Goal: Task Accomplishment & Management: Manage account settings

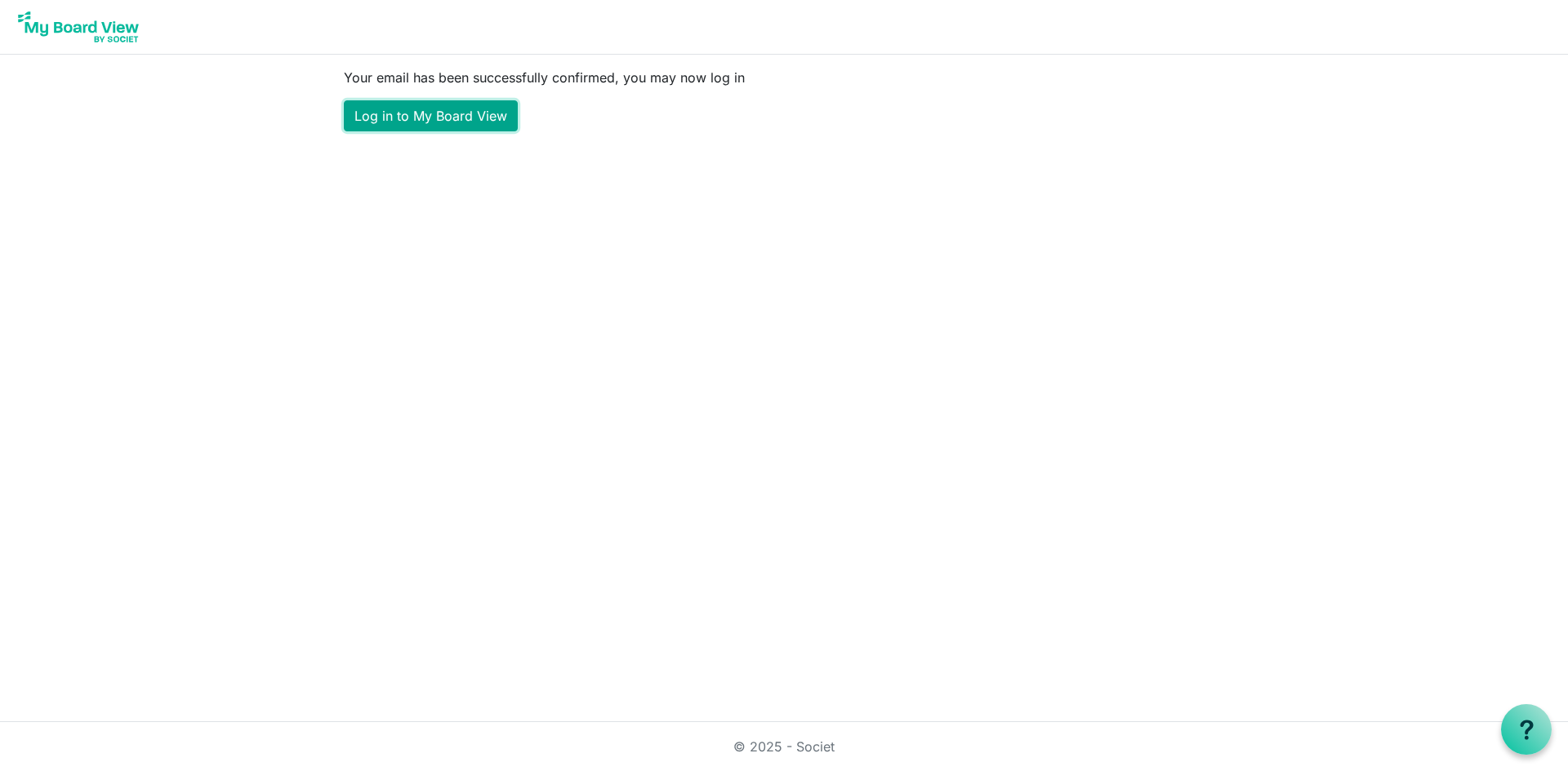
click at [443, 117] on link "Log in to My Board View" at bounding box center [431, 116] width 174 height 31
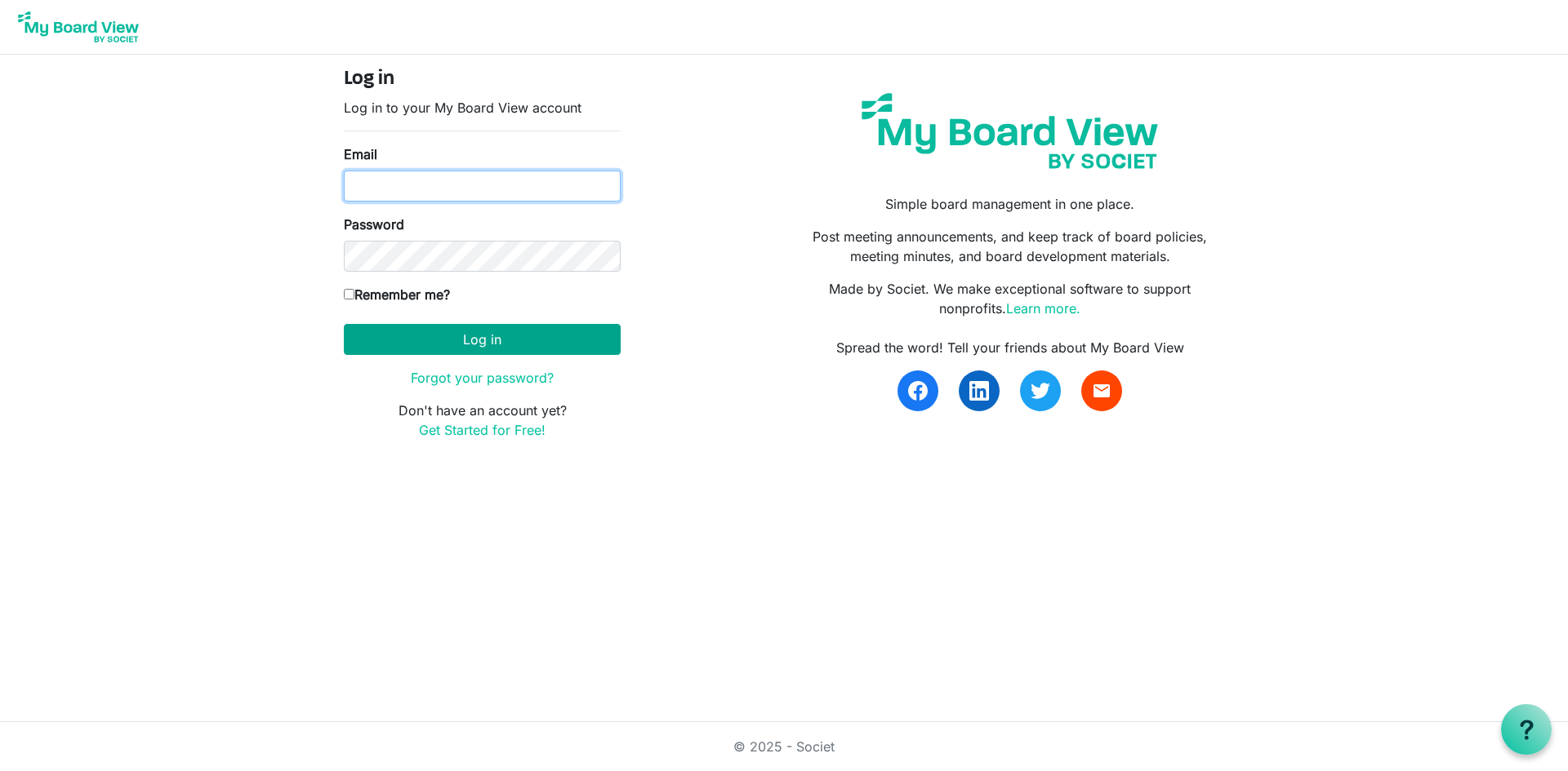
type input "kjhmartin83@gmail.com"
click at [457, 339] on button "Log in" at bounding box center [482, 339] width 277 height 31
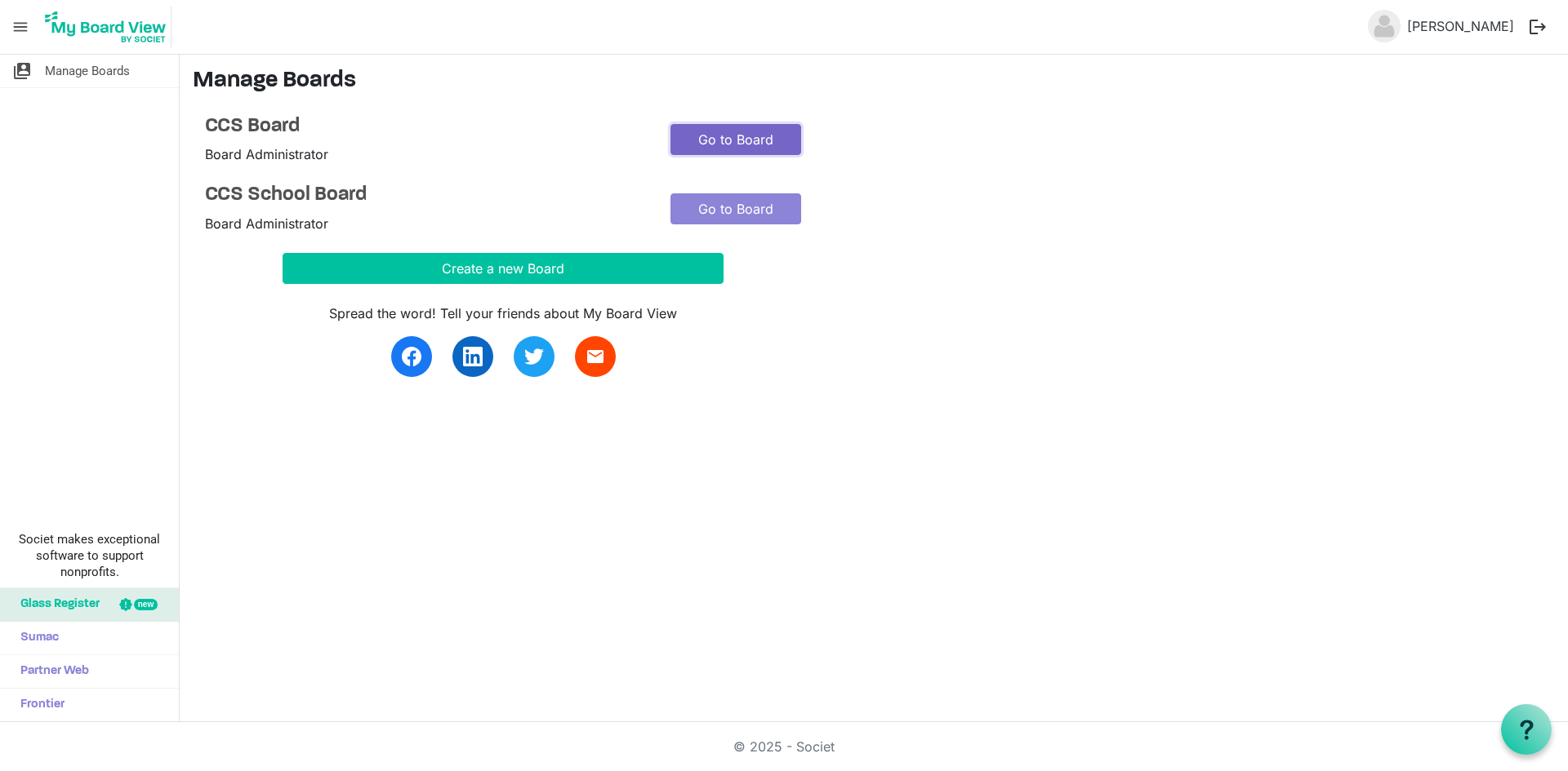
click at [720, 138] on link "Go to Board" at bounding box center [736, 140] width 130 height 31
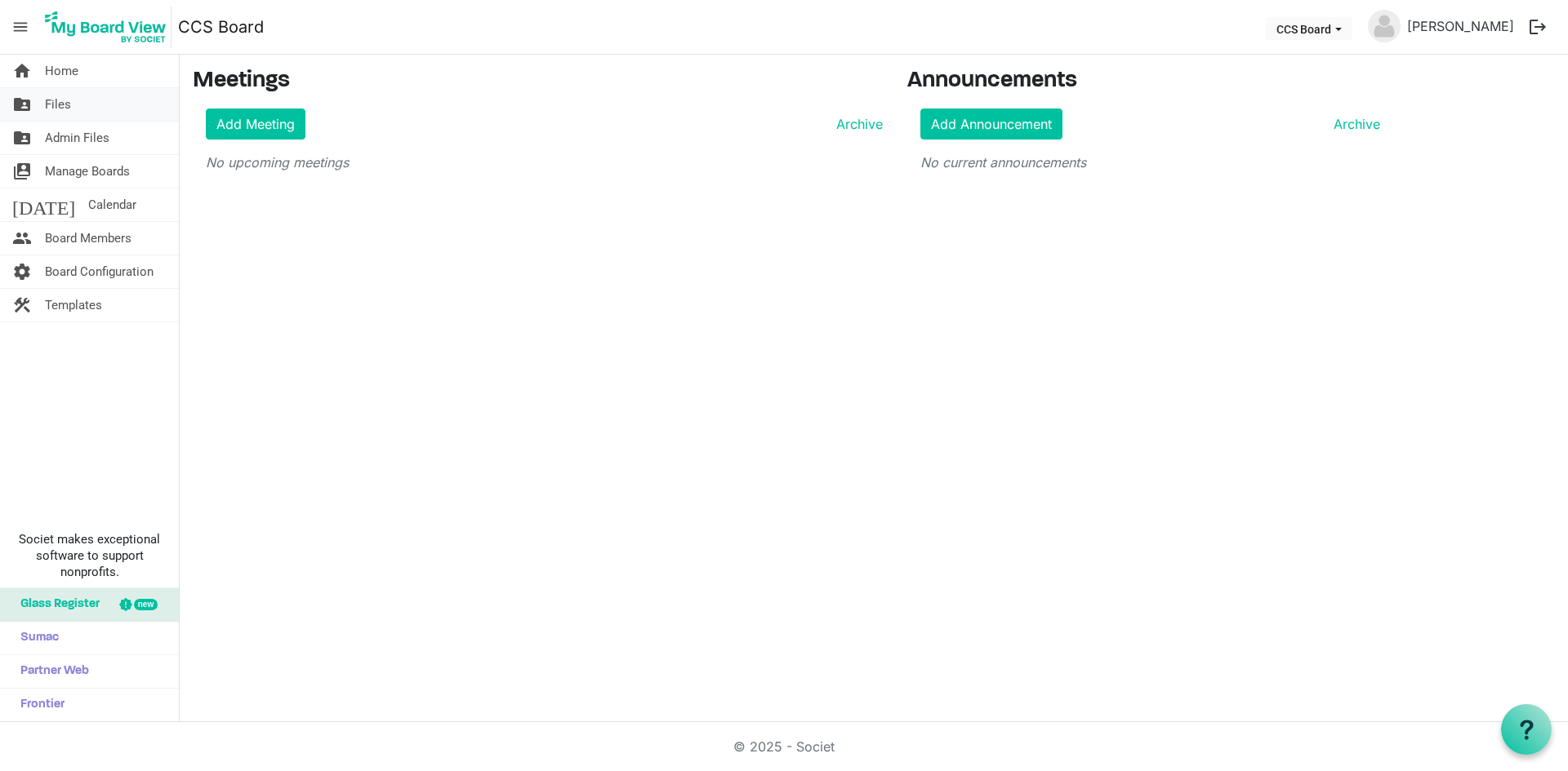
click at [54, 103] on span "Files" at bounding box center [58, 105] width 26 height 33
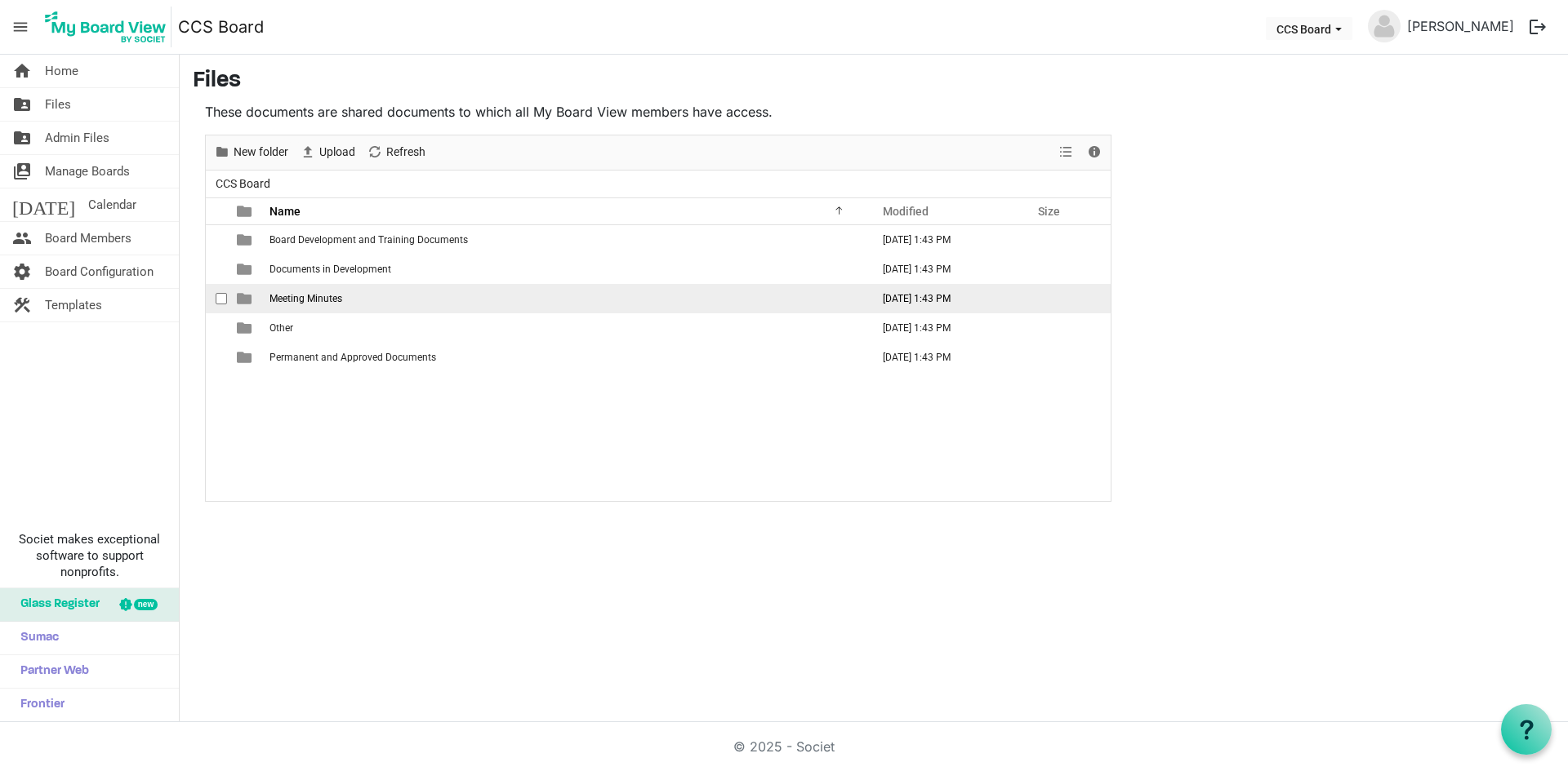
click at [293, 297] on span "Meeting Minutes" at bounding box center [306, 298] width 73 height 11
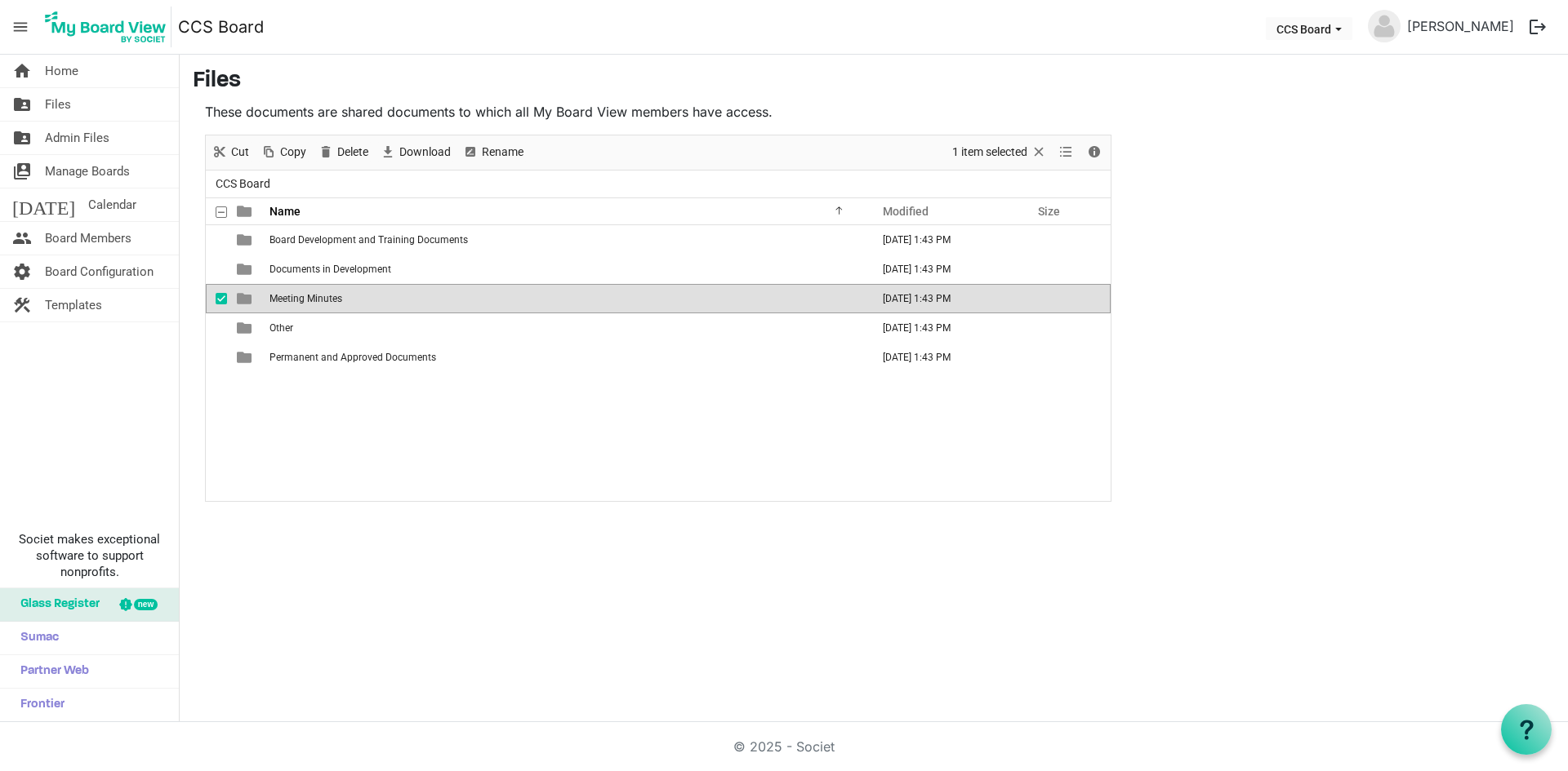
click at [293, 297] on span "Meeting Minutes" at bounding box center [306, 298] width 73 height 11
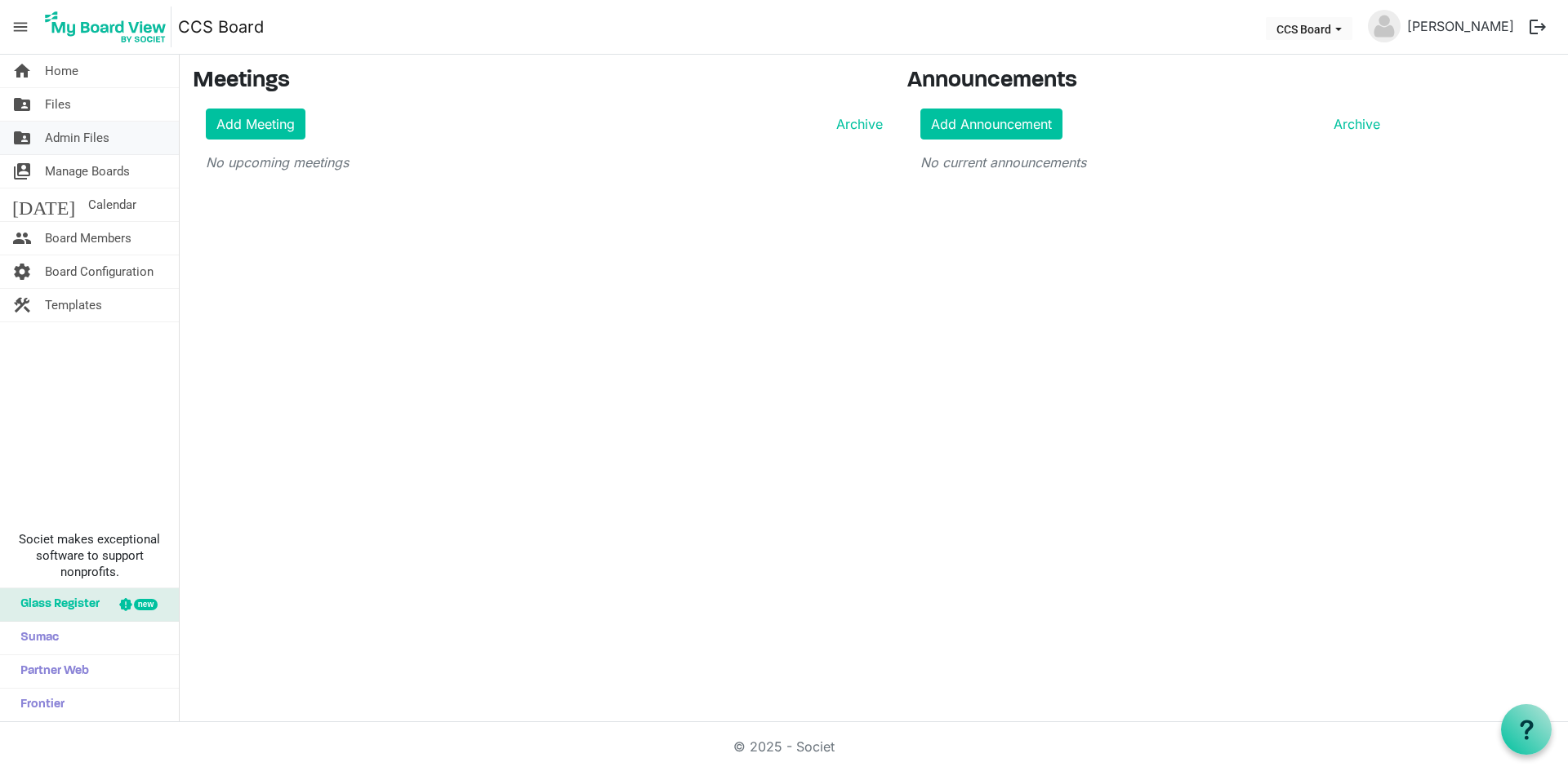
click at [103, 140] on span "Admin Files" at bounding box center [77, 138] width 64 height 33
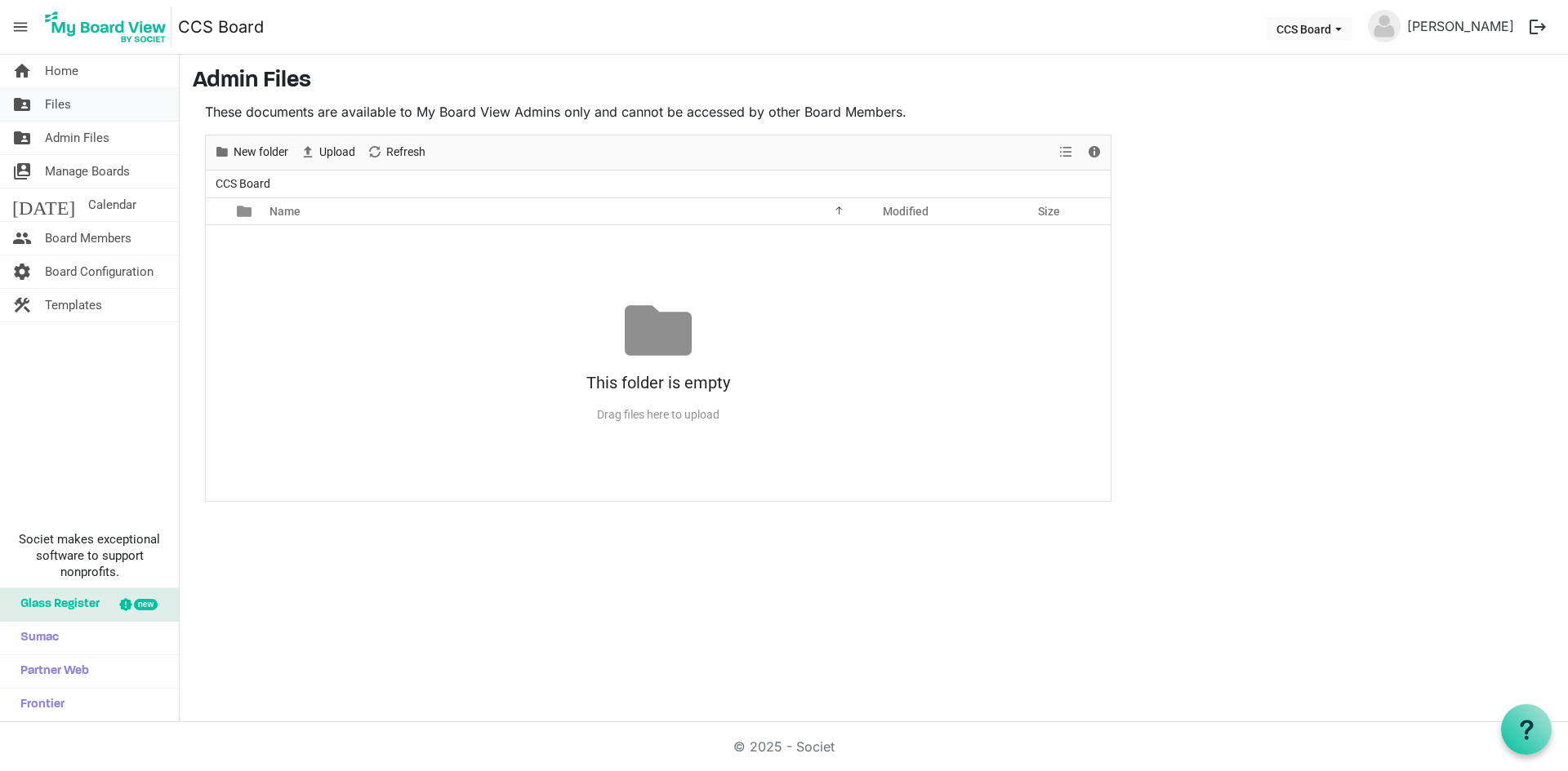
click at [67, 103] on span "Files" at bounding box center [58, 105] width 26 height 33
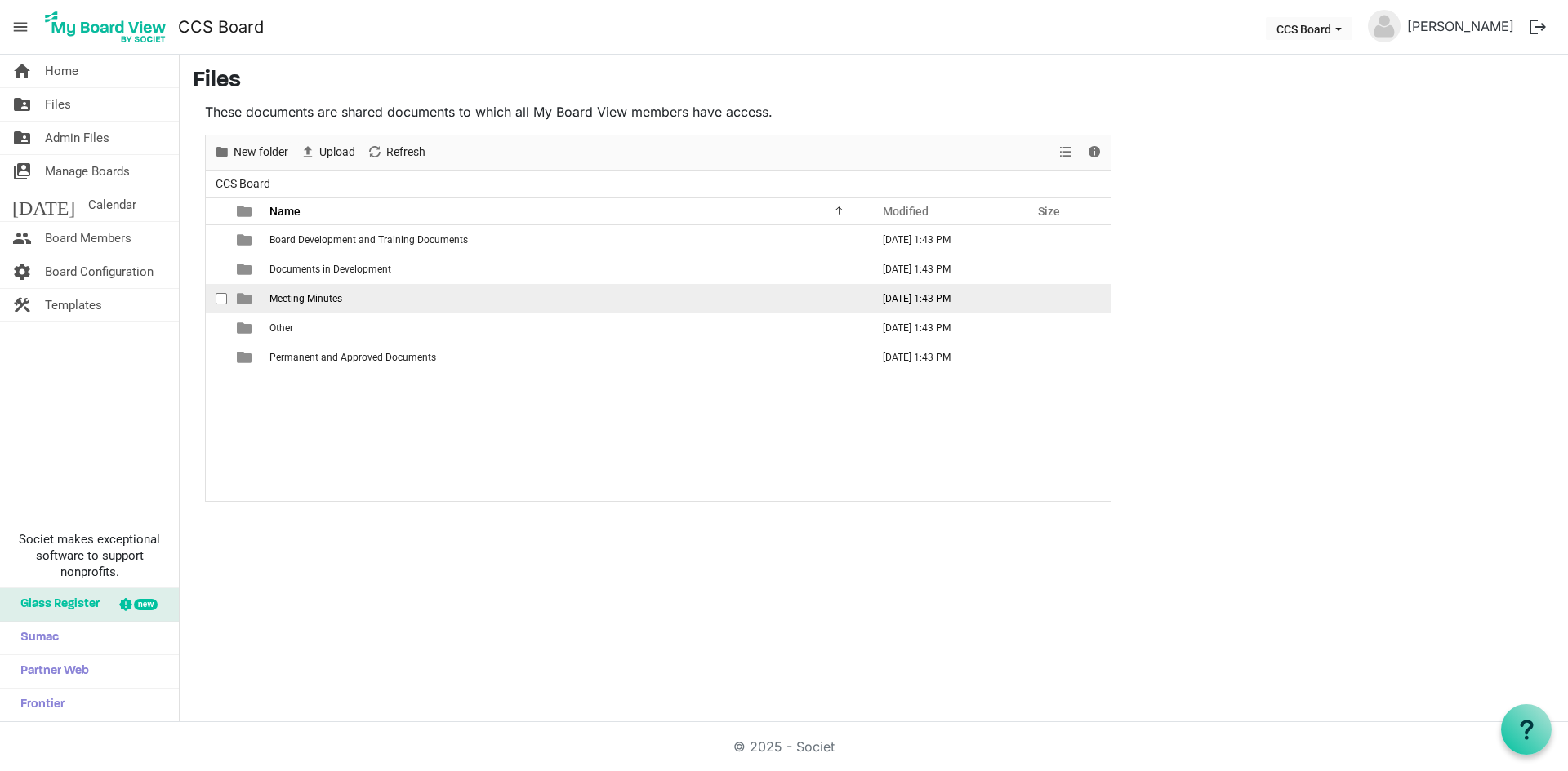
click at [307, 295] on span "Meeting Minutes" at bounding box center [306, 298] width 73 height 11
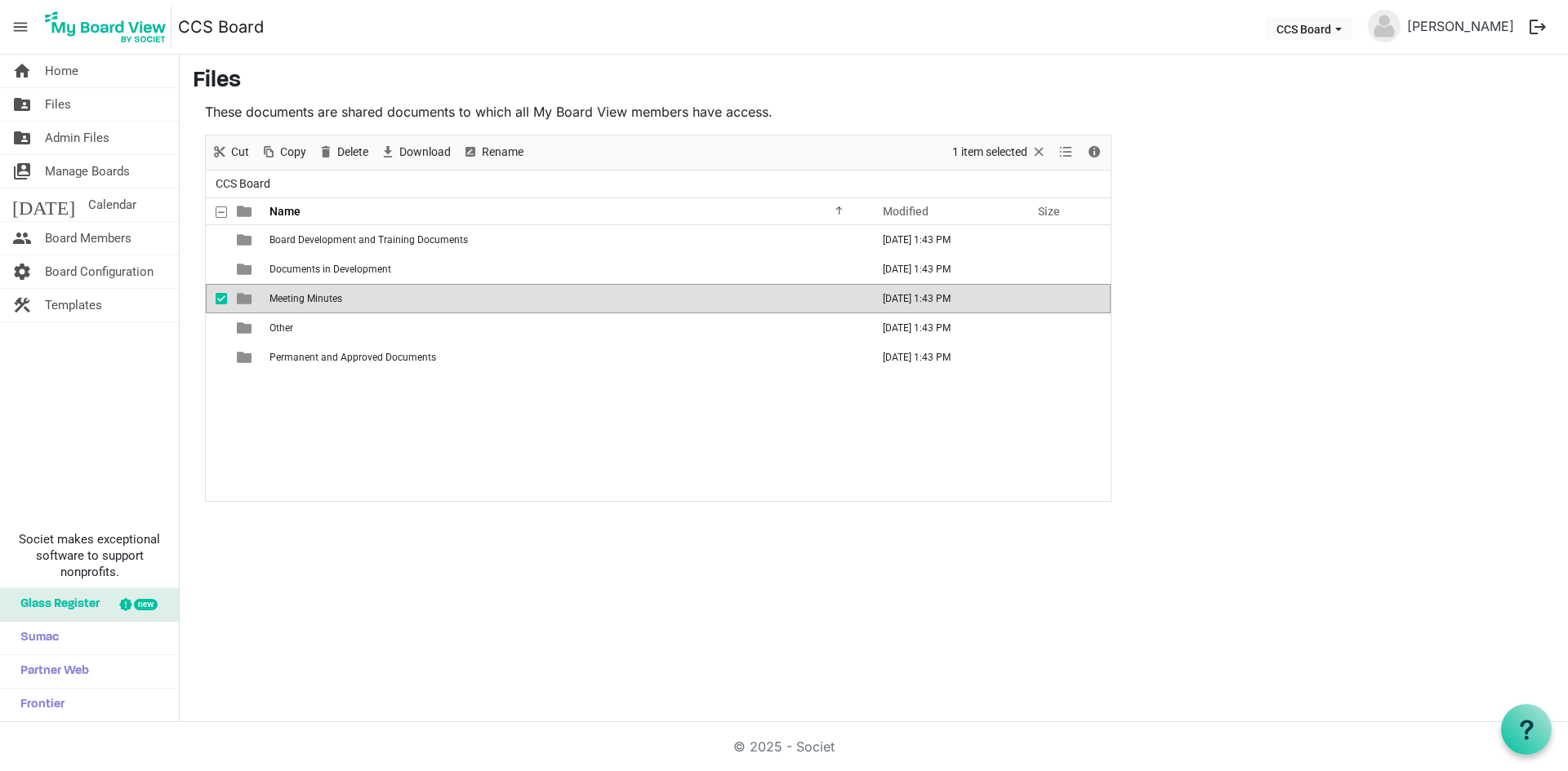
click at [307, 295] on span "Meeting Minutes" at bounding box center [306, 298] width 73 height 11
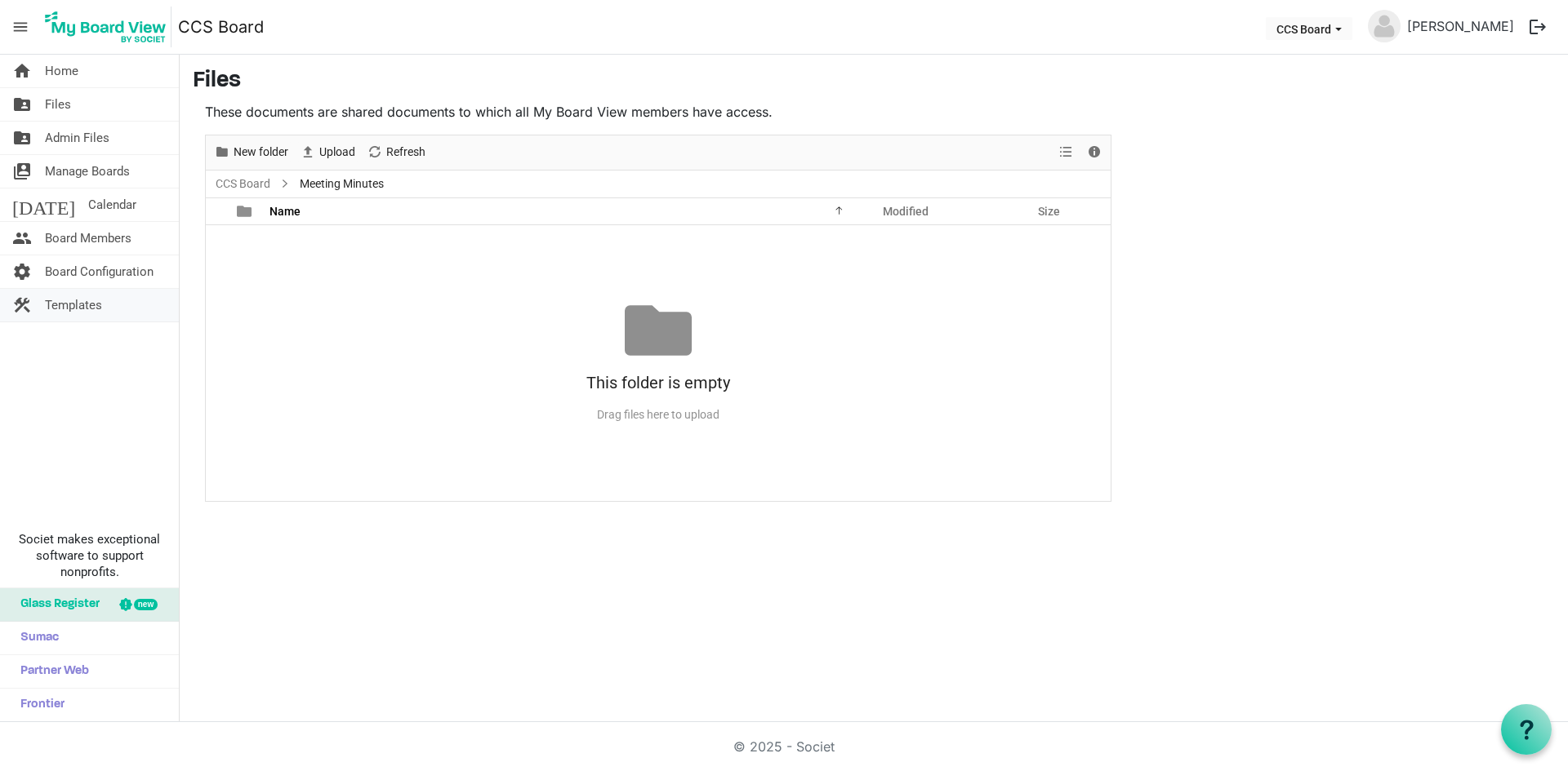
click at [60, 300] on span "Templates" at bounding box center [74, 306] width 57 height 33
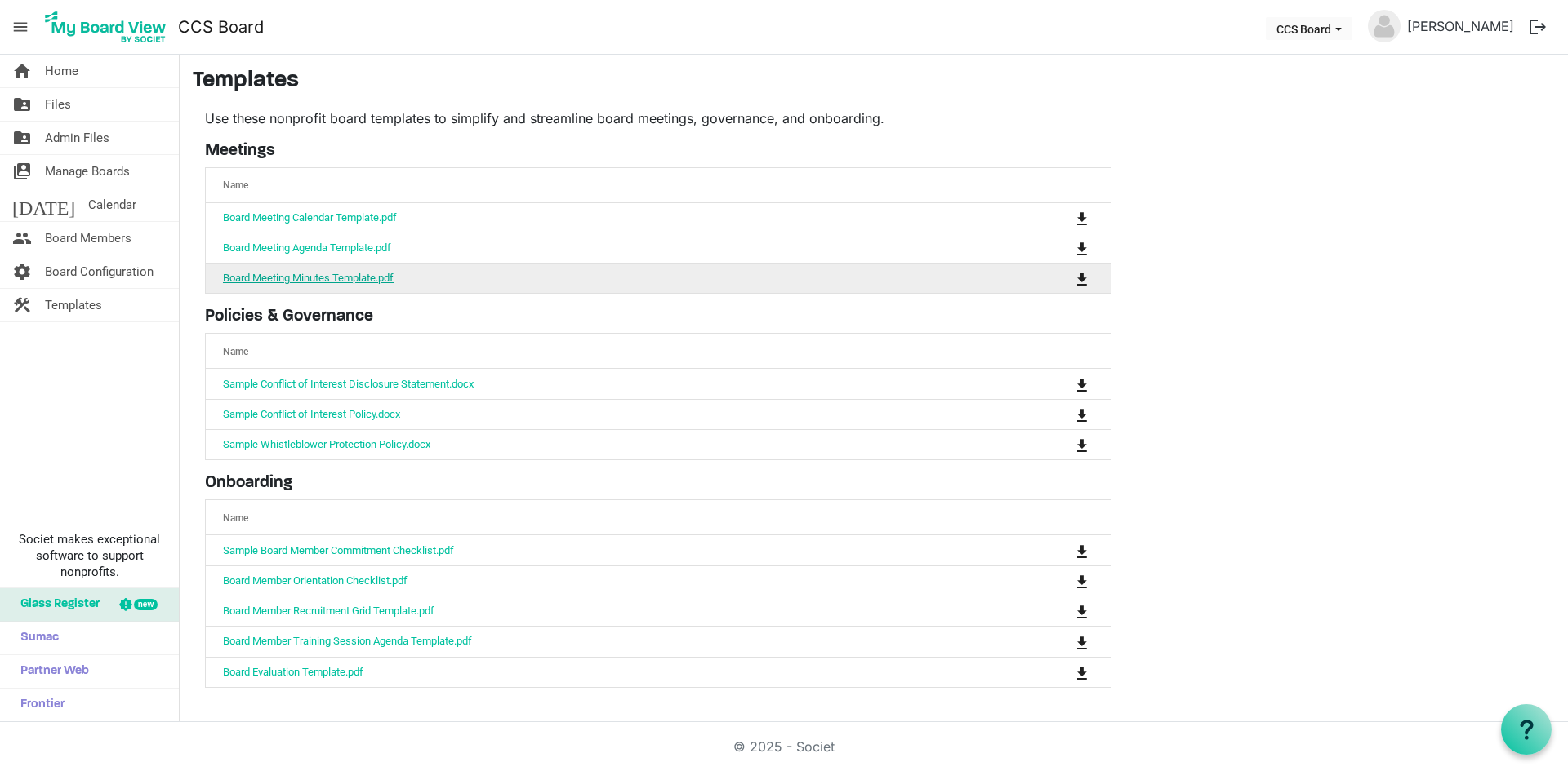
click at [265, 280] on link "Board Meeting Minutes Template.pdf" at bounding box center [308, 278] width 170 height 12
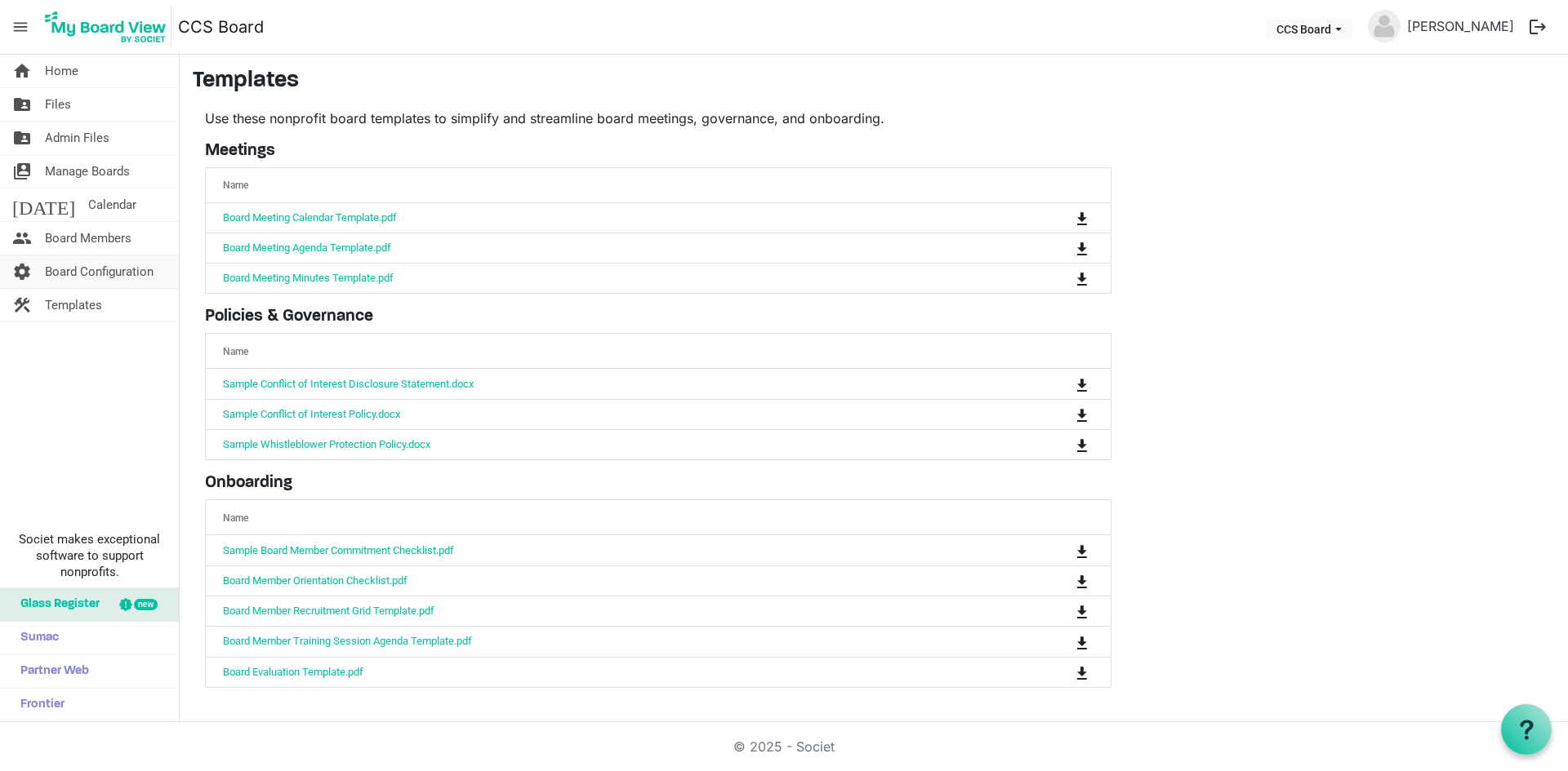
click at [54, 267] on span "Board Configuration" at bounding box center [99, 272] width 109 height 33
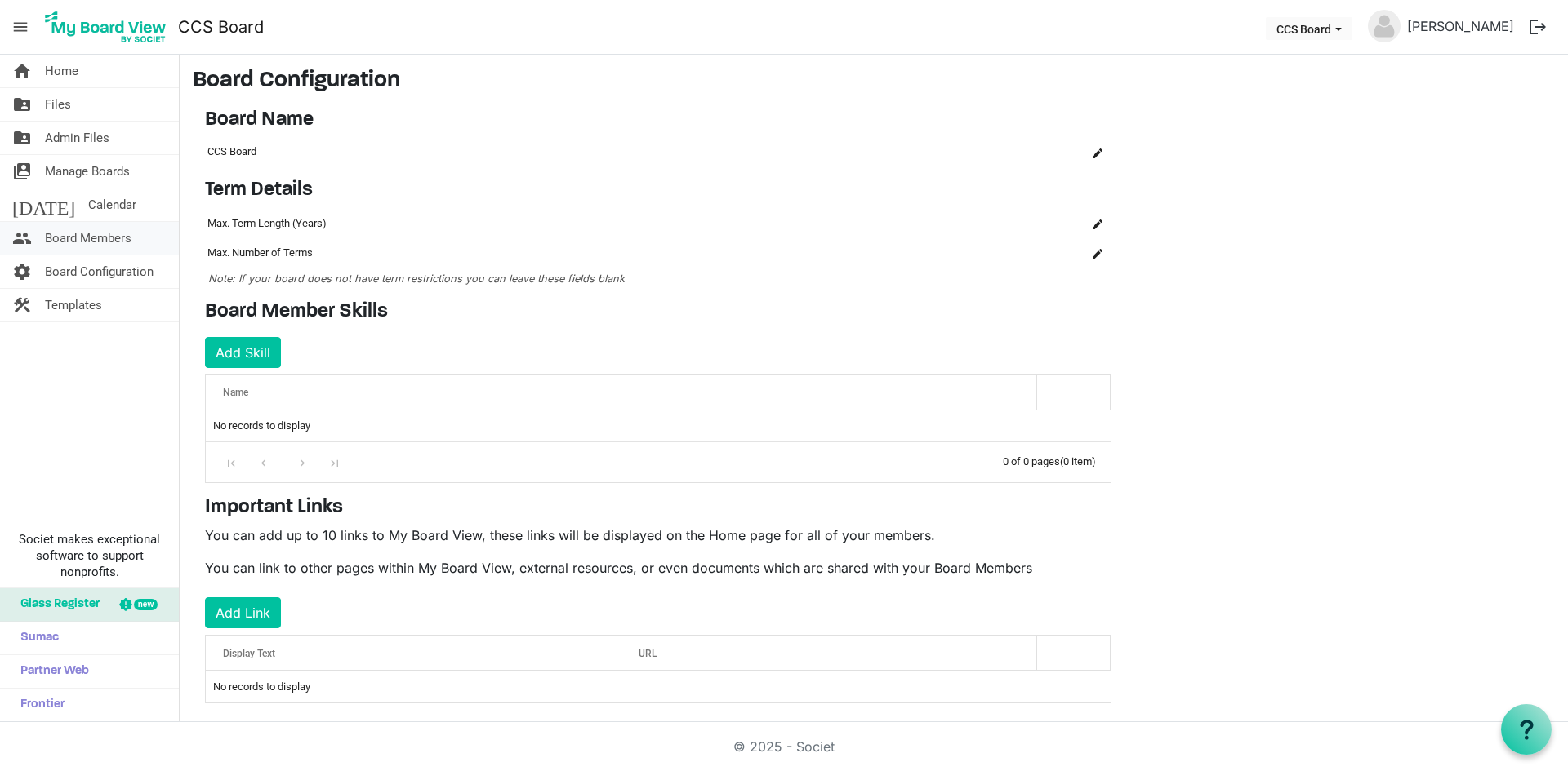
click at [110, 247] on span "Board Members" at bounding box center [89, 239] width 87 height 33
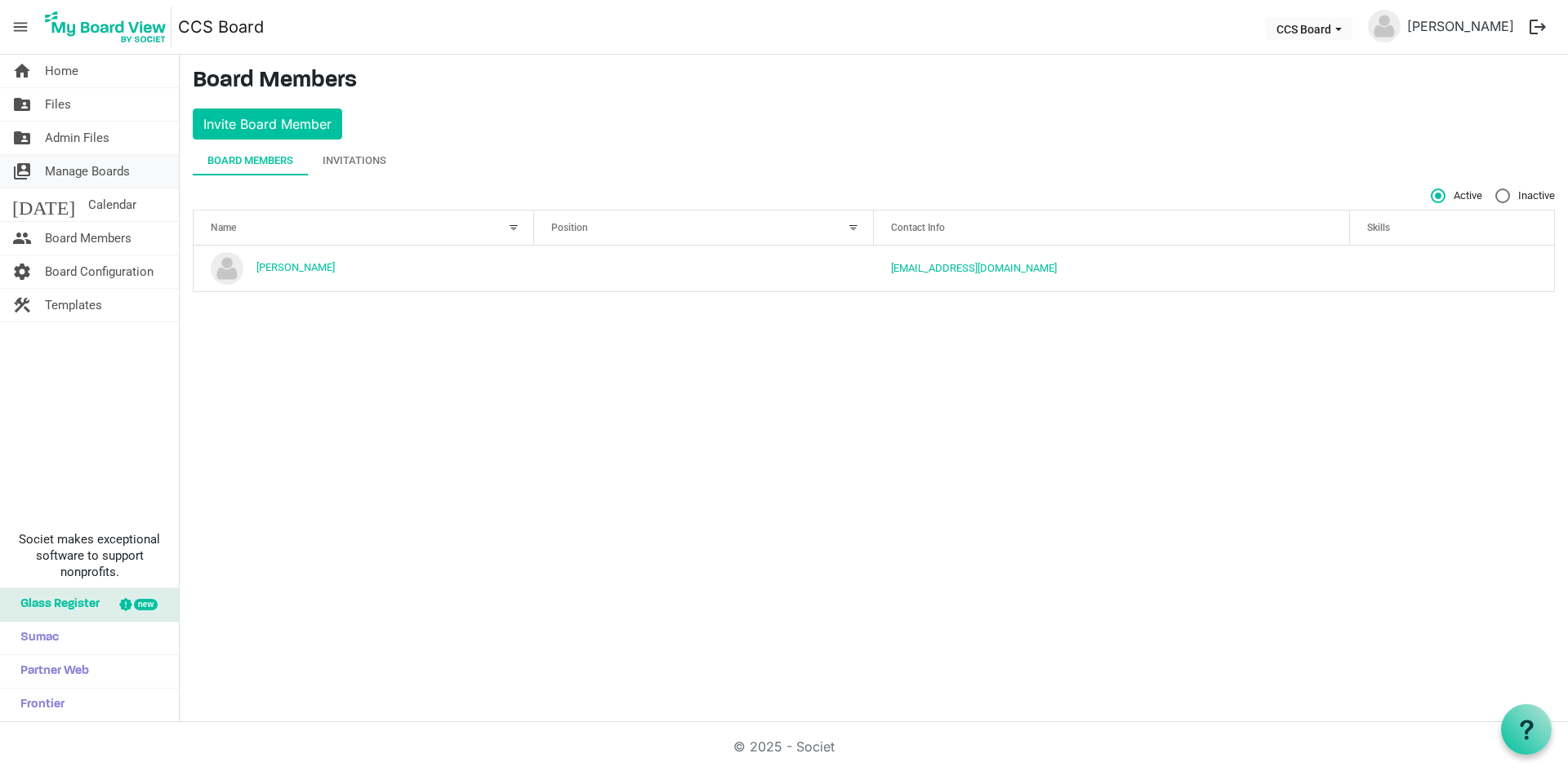
click at [63, 174] on span "Manage Boards" at bounding box center [88, 172] width 85 height 33
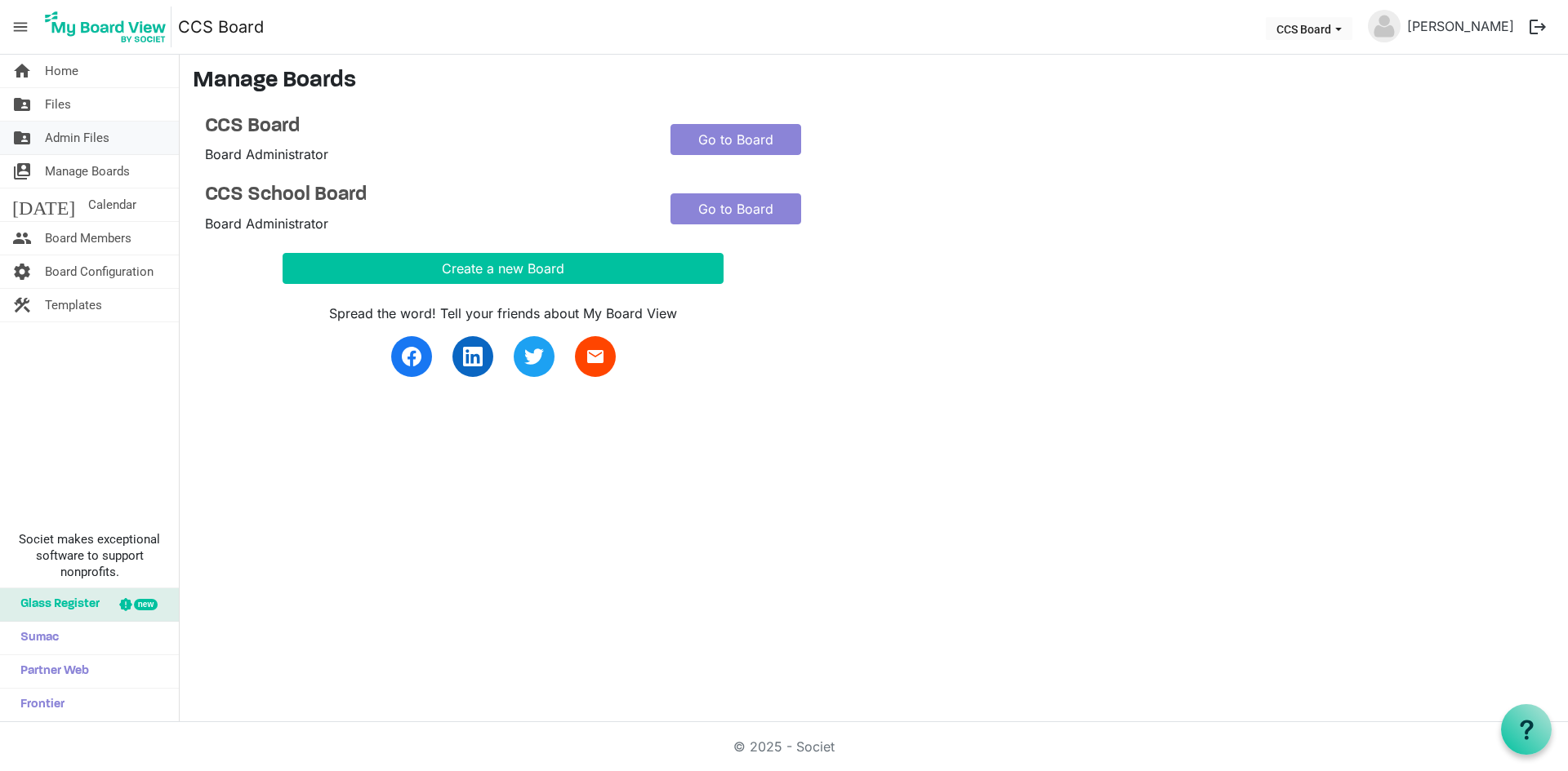
click at [58, 147] on span "Admin Files" at bounding box center [77, 138] width 64 height 33
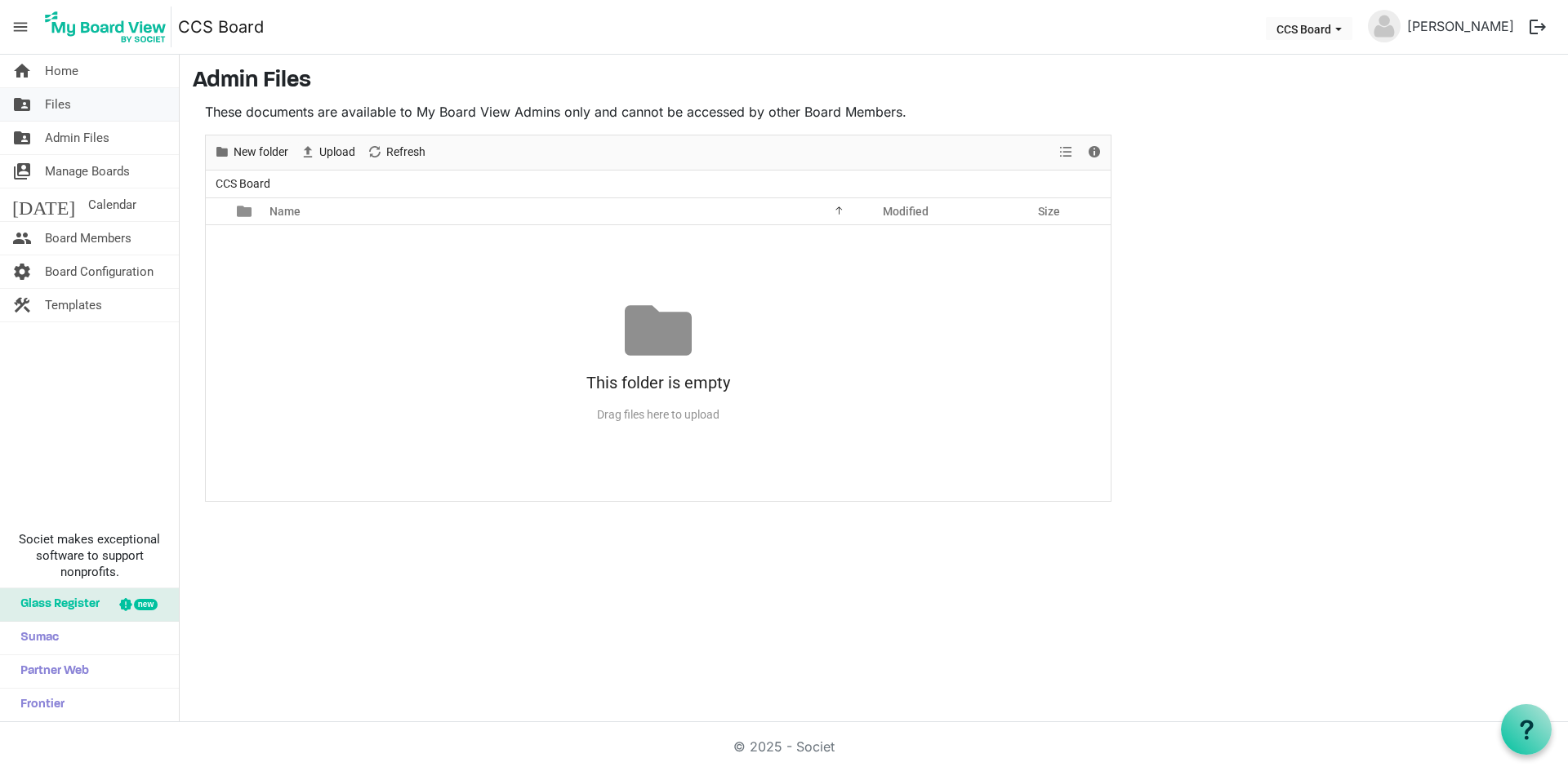
click at [55, 106] on span "Files" at bounding box center [58, 105] width 26 height 33
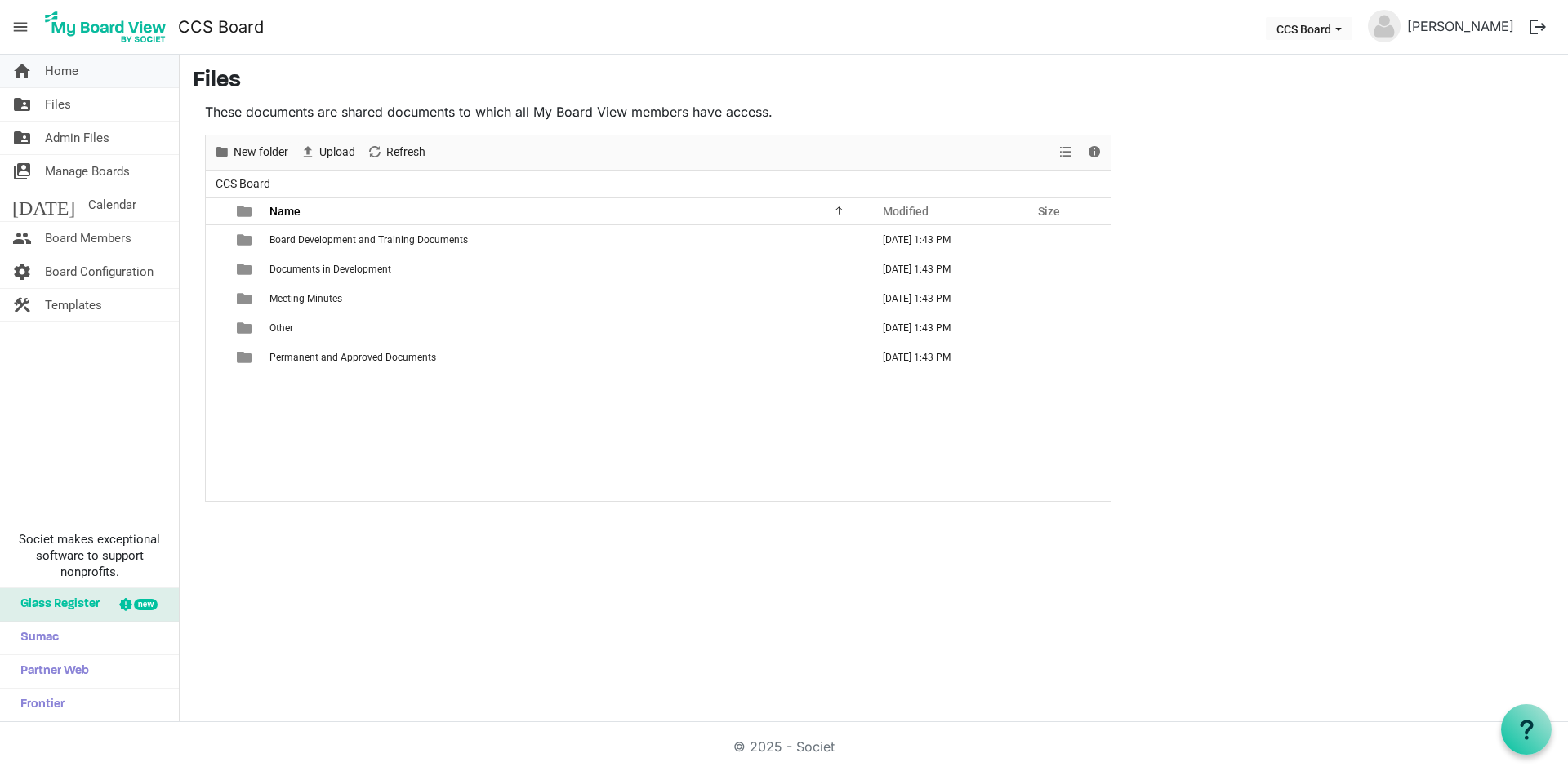
click at [52, 75] on span "Home" at bounding box center [62, 71] width 34 height 33
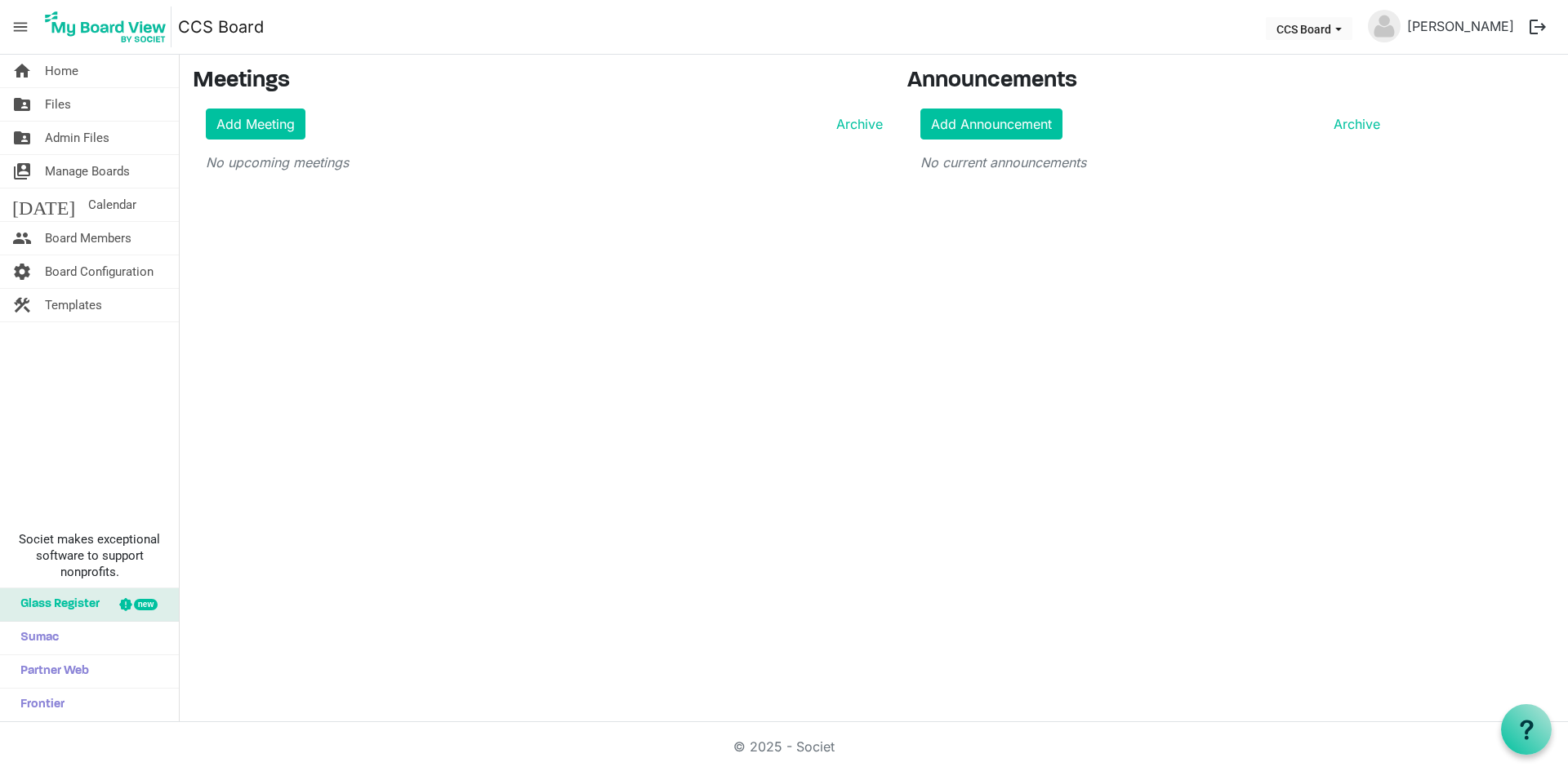
click at [17, 22] on span "menu" at bounding box center [21, 27] width 31 height 31
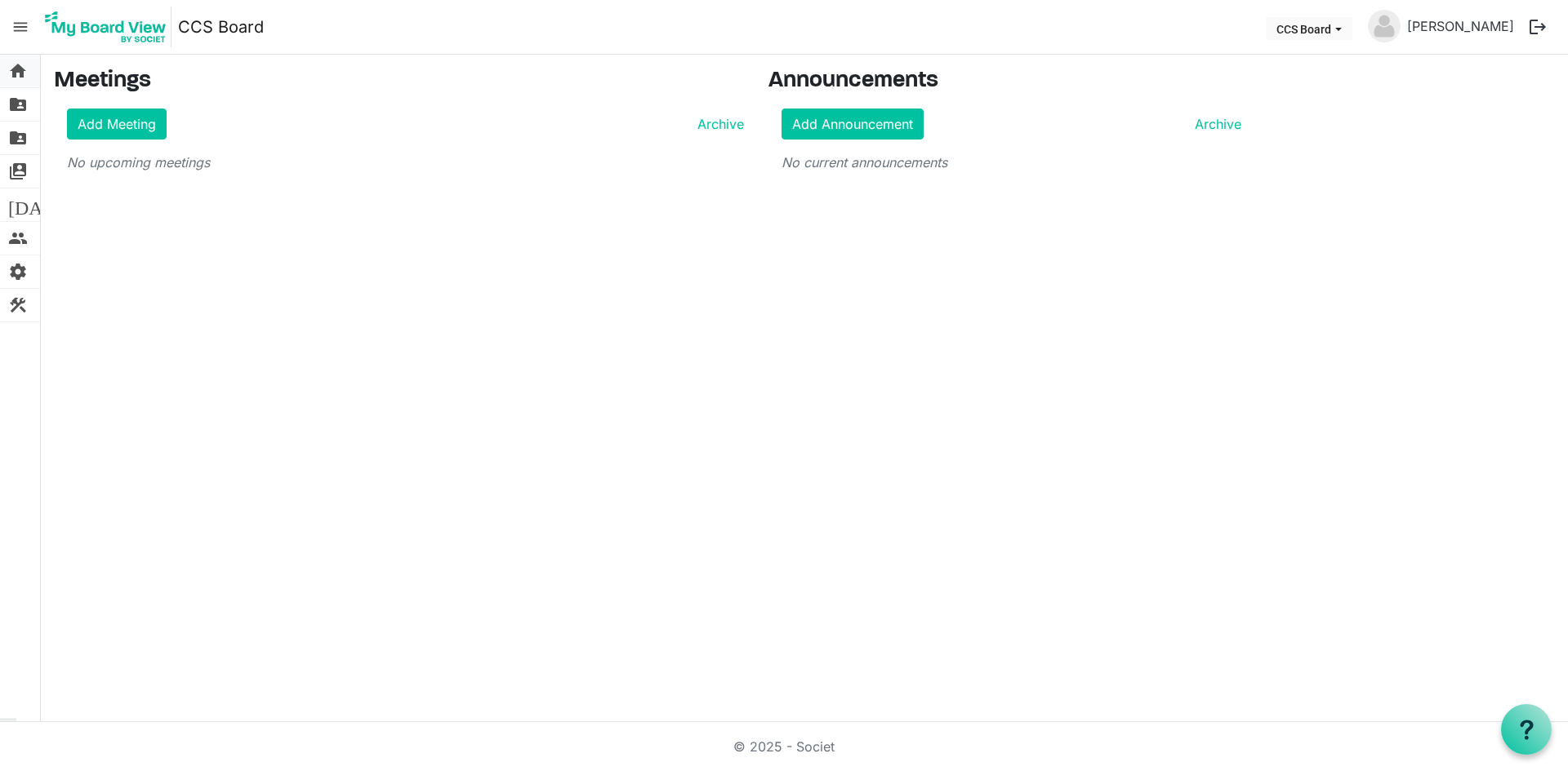
click at [17, 83] on span "home" at bounding box center [17, 71] width 20 height 33
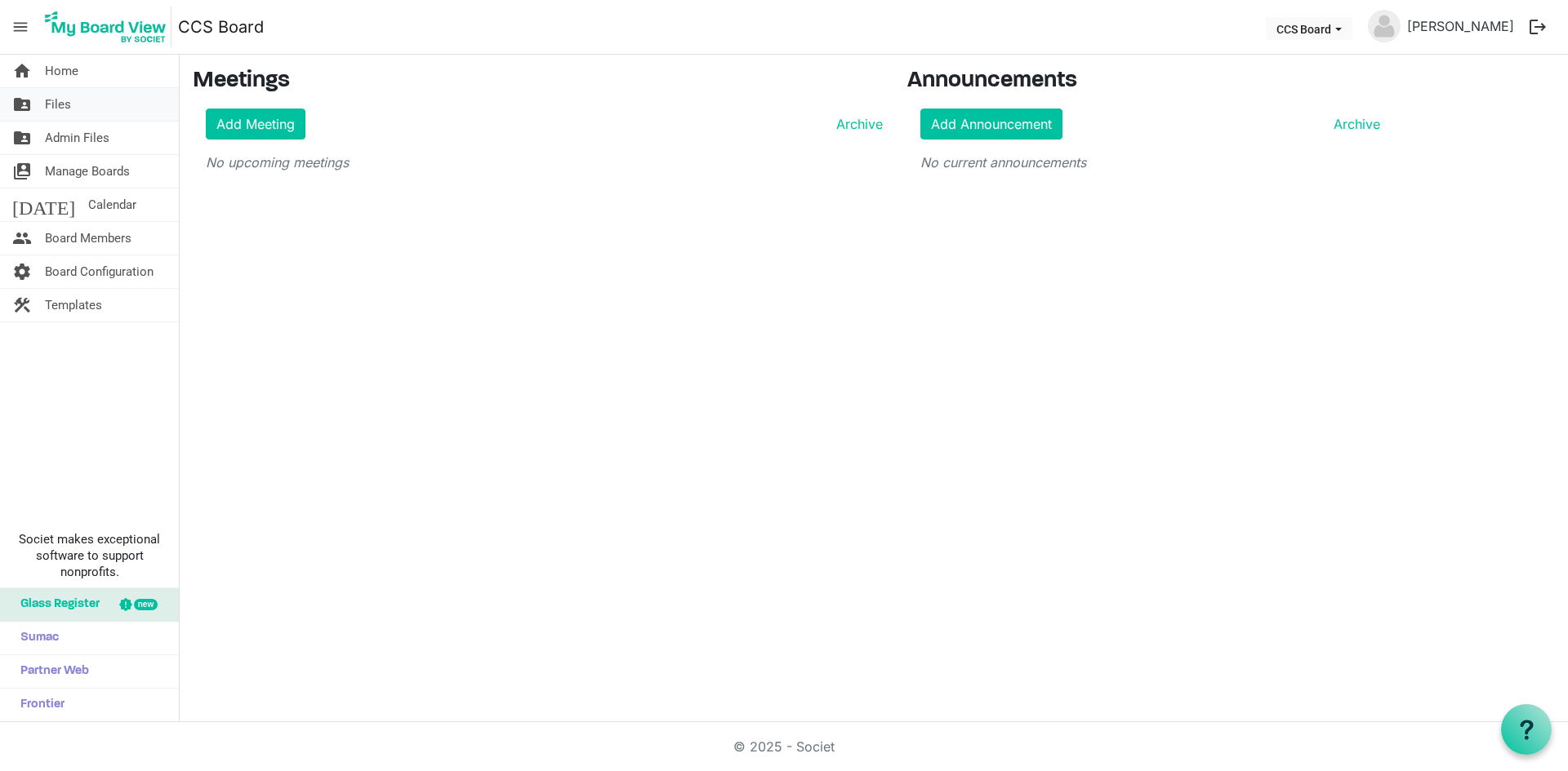
click at [50, 100] on span "Files" at bounding box center [58, 105] width 26 height 33
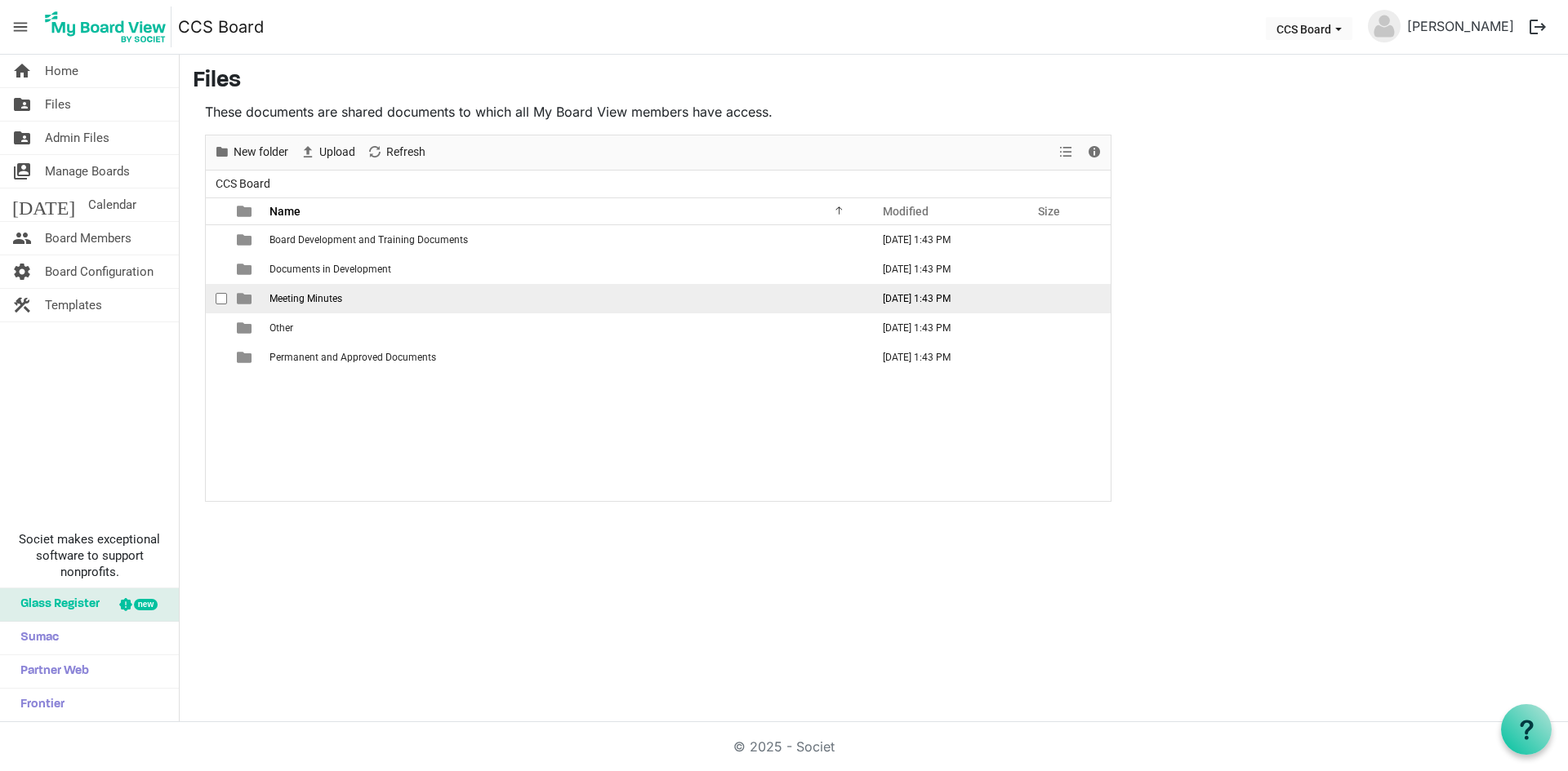
click at [285, 303] on span "Meeting Minutes" at bounding box center [306, 298] width 73 height 11
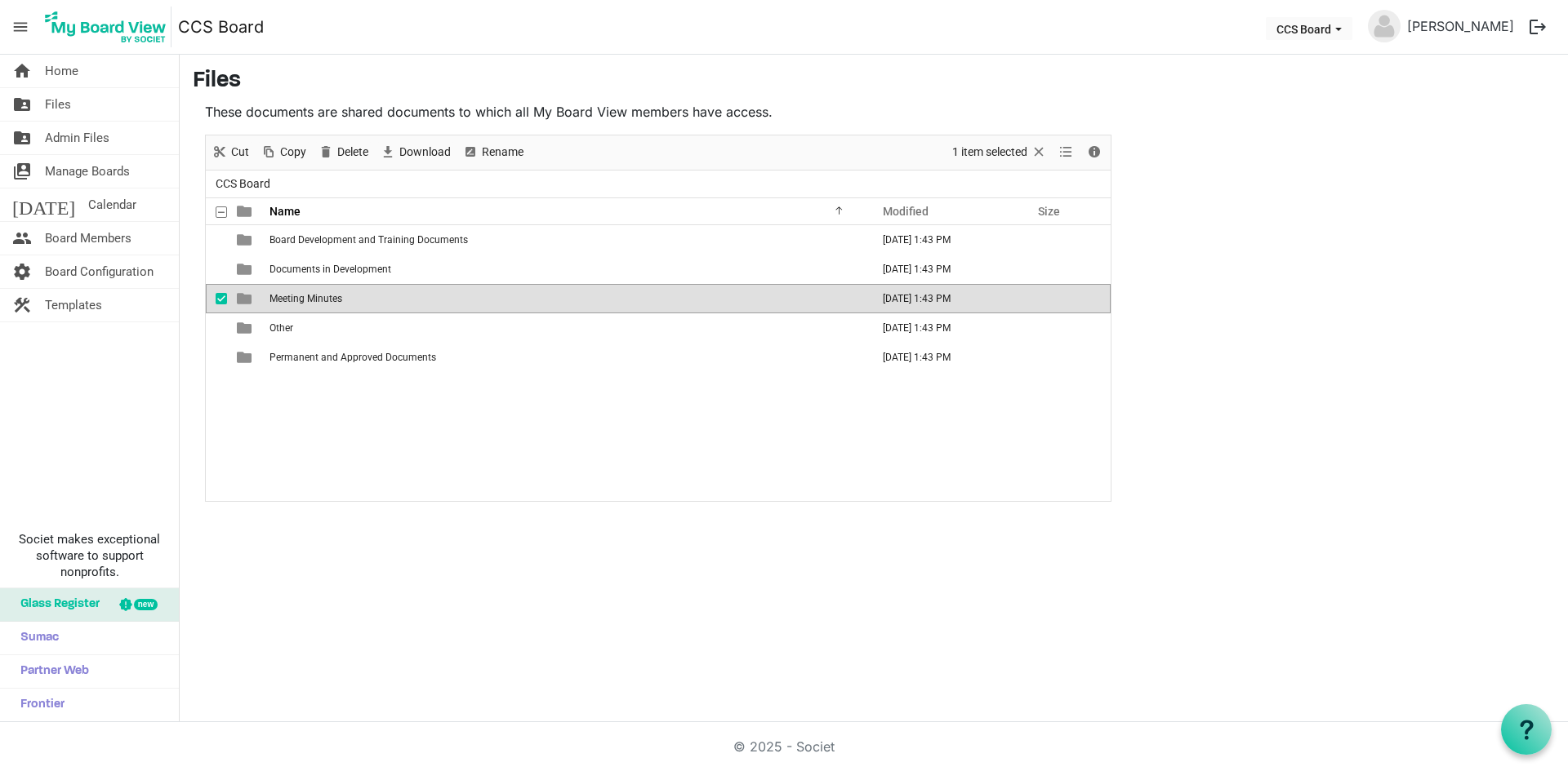
click at [285, 303] on span "Meeting Minutes" at bounding box center [306, 298] width 73 height 11
click at [0, 0] on div at bounding box center [0, 0] width 0 height 0
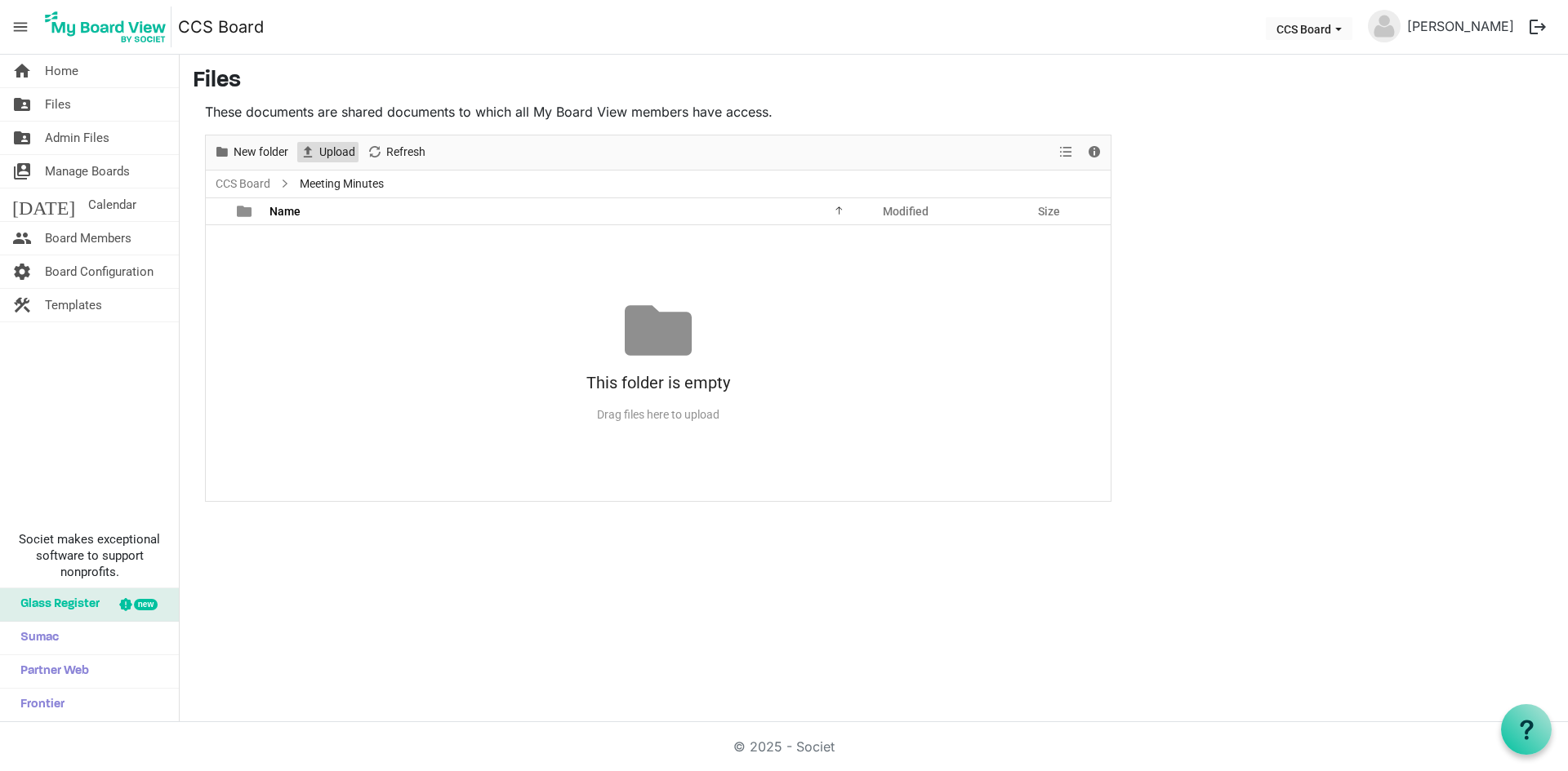
click at [325, 153] on span "Upload" at bounding box center [337, 153] width 39 height 21
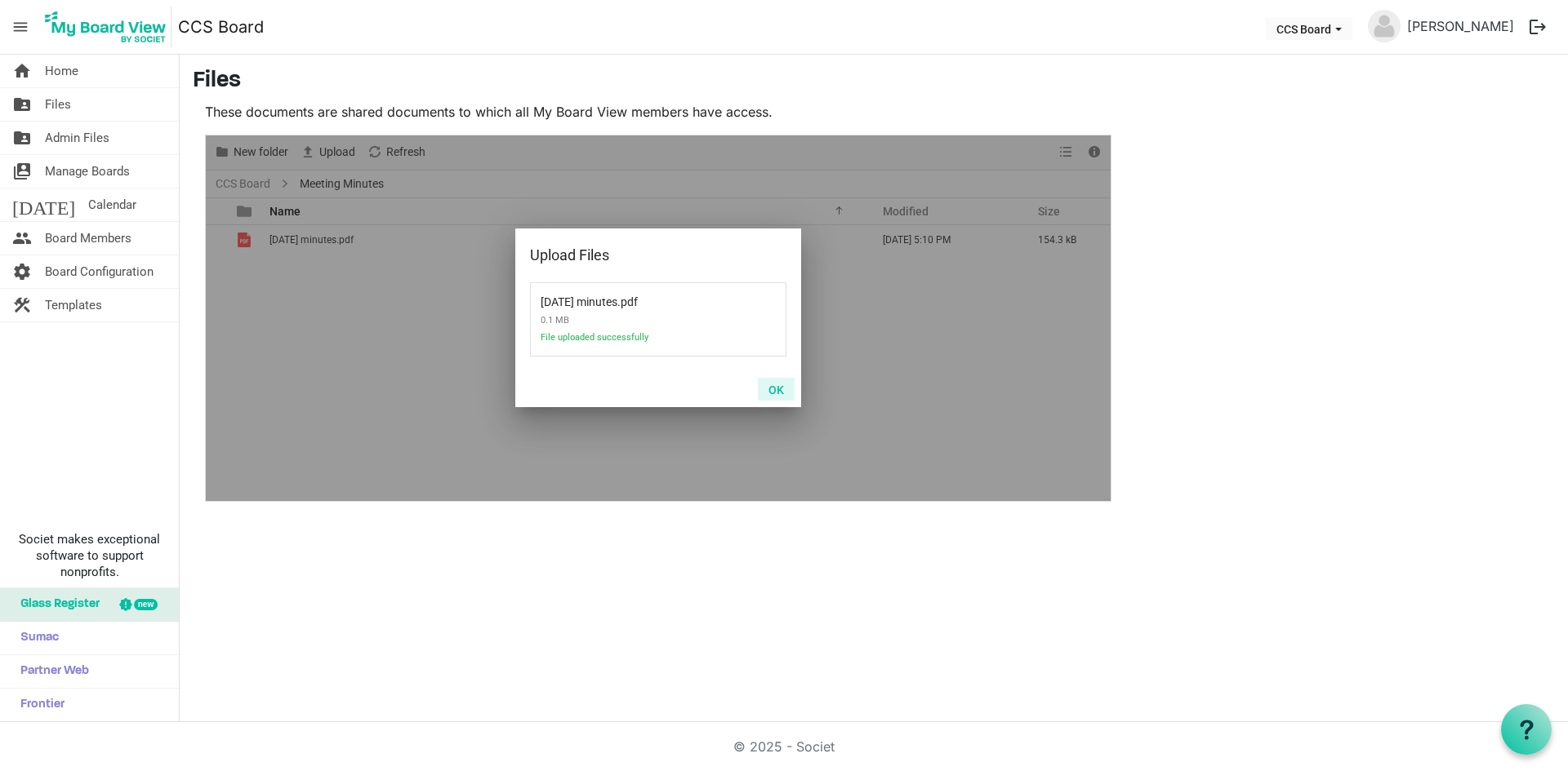
click at [774, 392] on button "OK" at bounding box center [776, 389] width 36 height 23
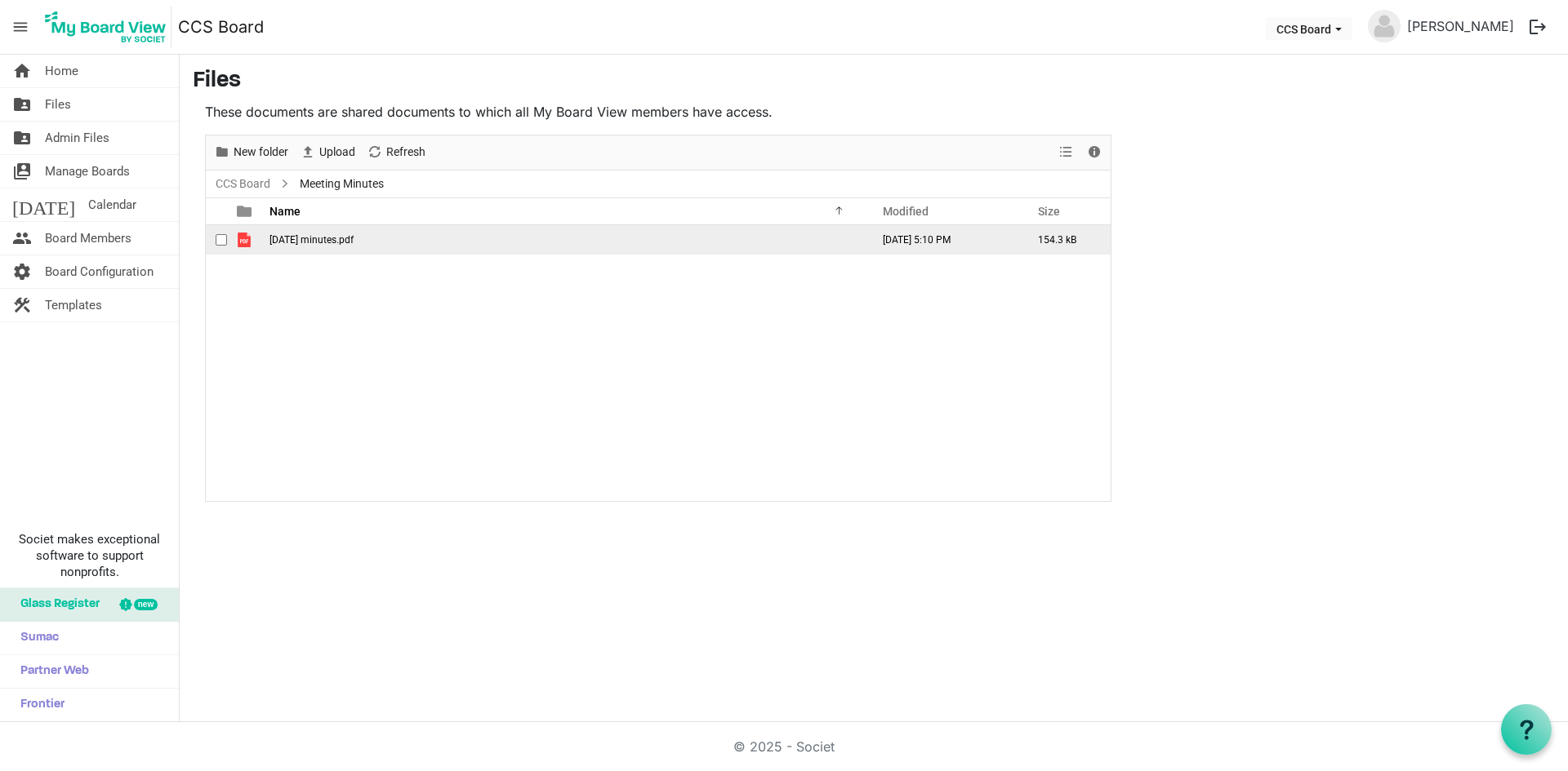
click at [390, 230] on td "April 2024 minutes.pdf" at bounding box center [566, 240] width 601 height 30
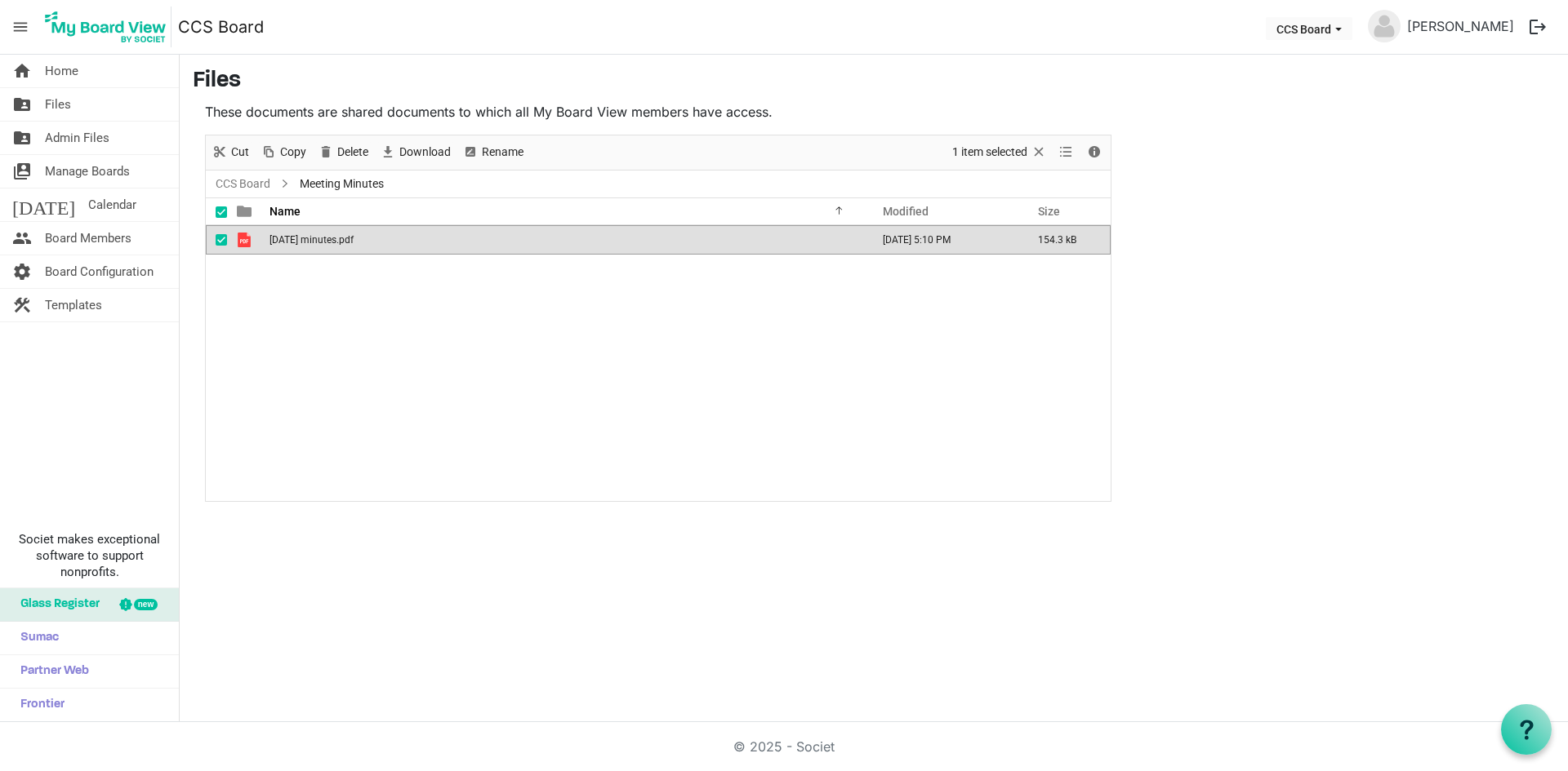
click at [390, 230] on td "April 2024 minutes.pdf" at bounding box center [566, 240] width 601 height 30
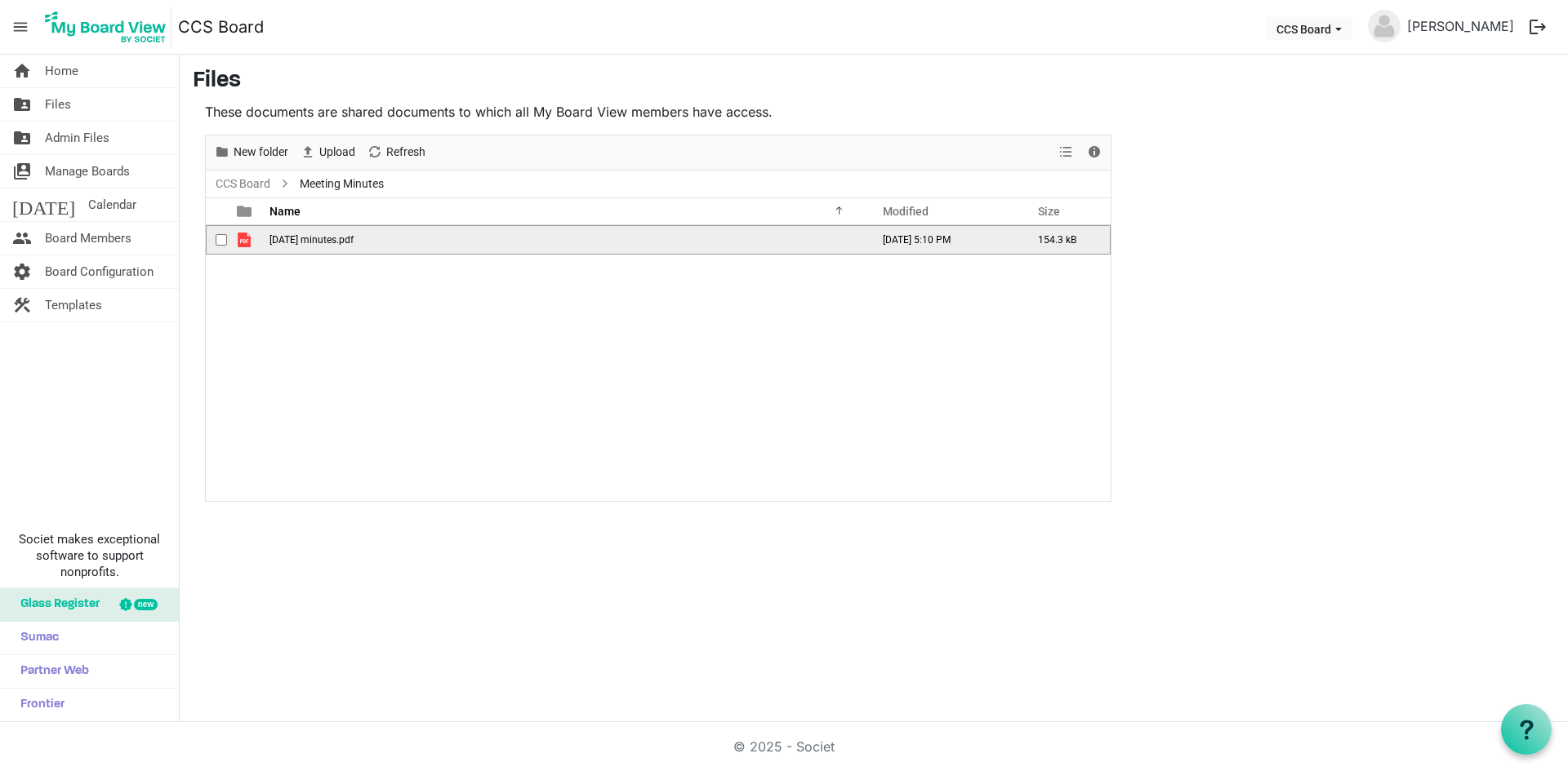
click at [385, 243] on td "April 2024 minutes.pdf" at bounding box center [566, 240] width 601 height 30
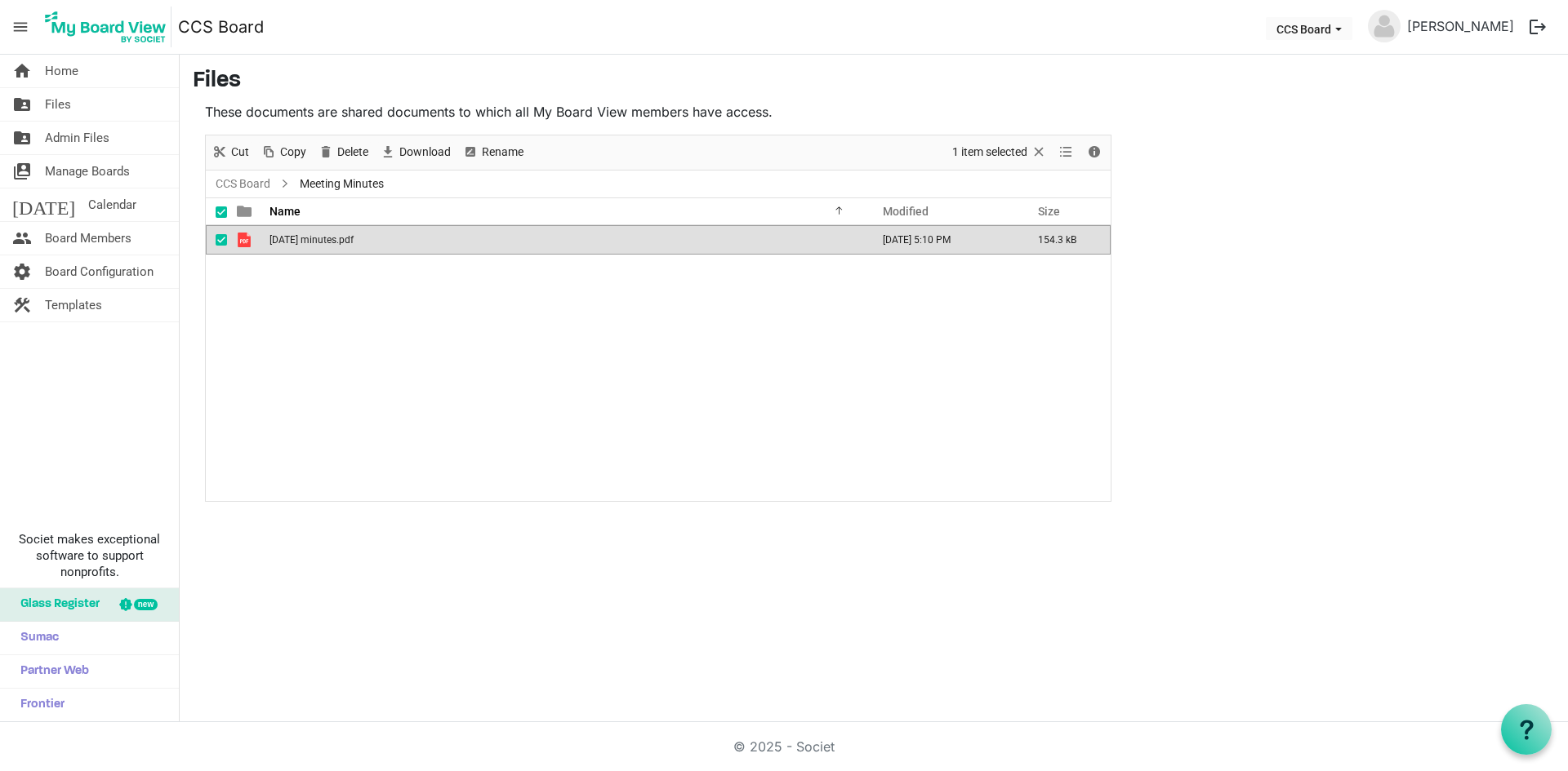
click at [297, 248] on td "April 2024 minutes.pdf" at bounding box center [566, 240] width 601 height 30
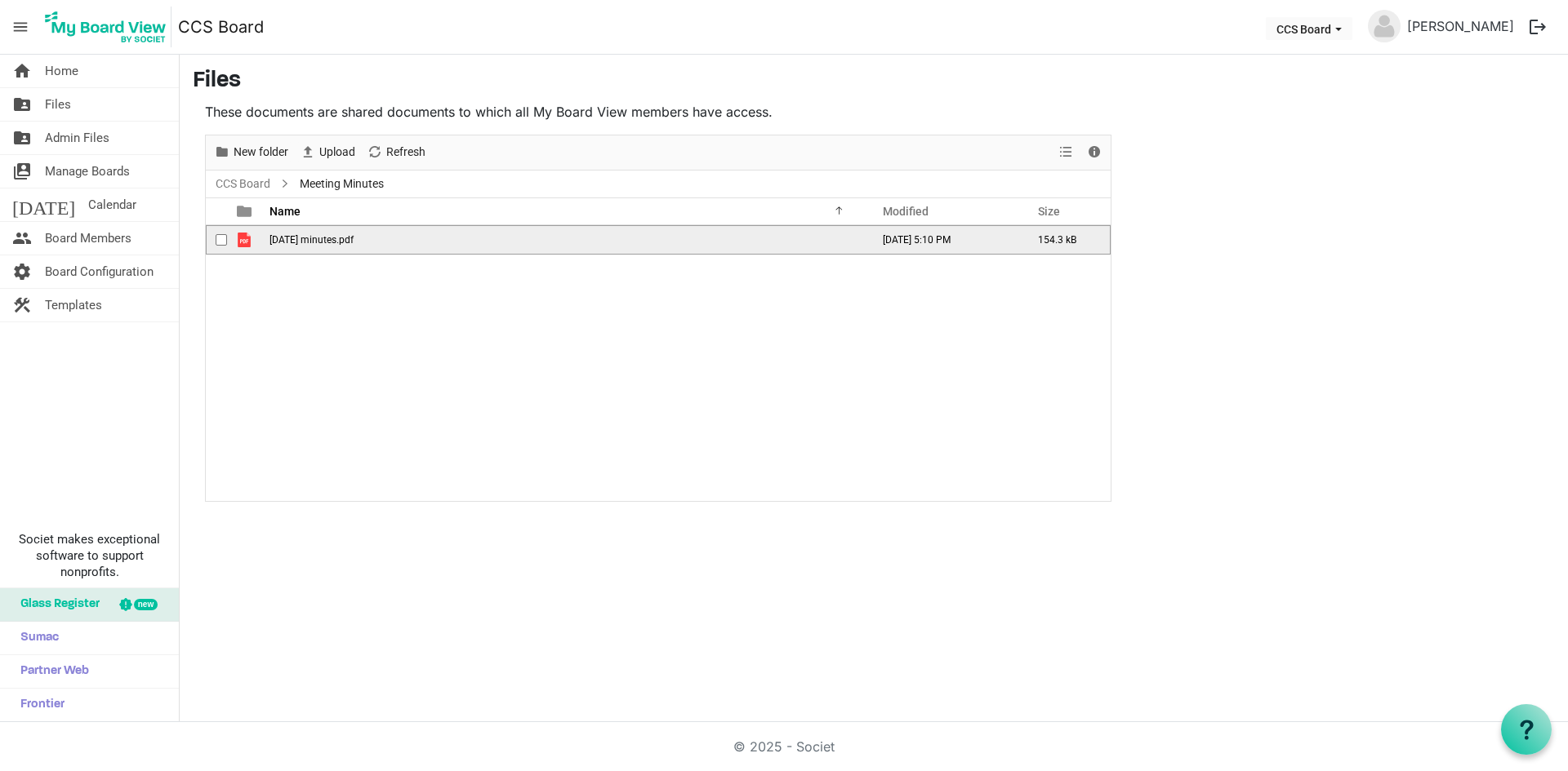
click at [968, 242] on td "[DATE] 5:10 PM" at bounding box center [943, 240] width 155 height 30
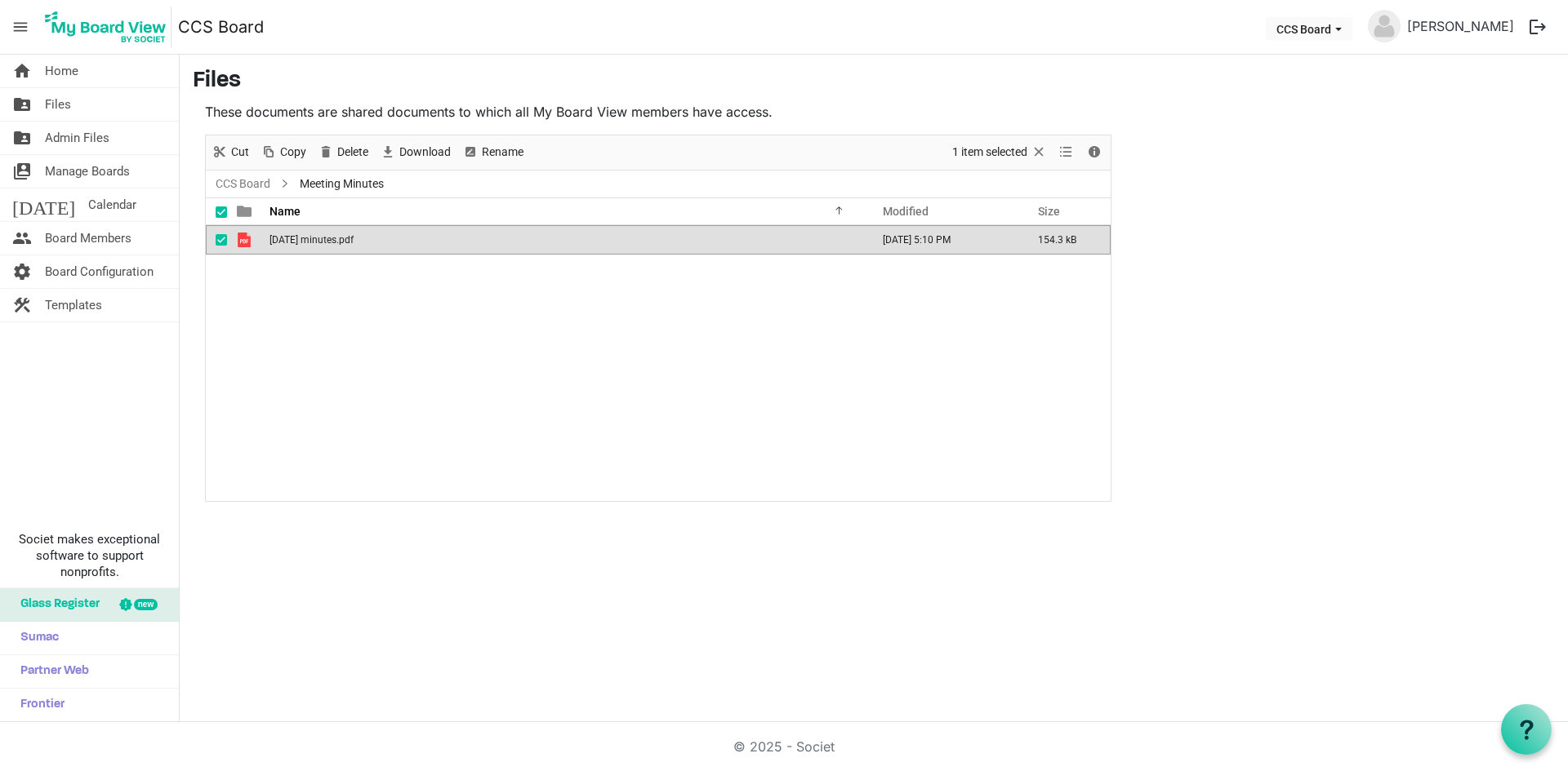
click at [968, 242] on td "[DATE] 5:10 PM" at bounding box center [943, 240] width 155 height 30
click at [756, 451] on div "April 2024 minutes.pdf August 24, 2025 5:10 PM 154.3 kB" at bounding box center [658, 363] width 905 height 276
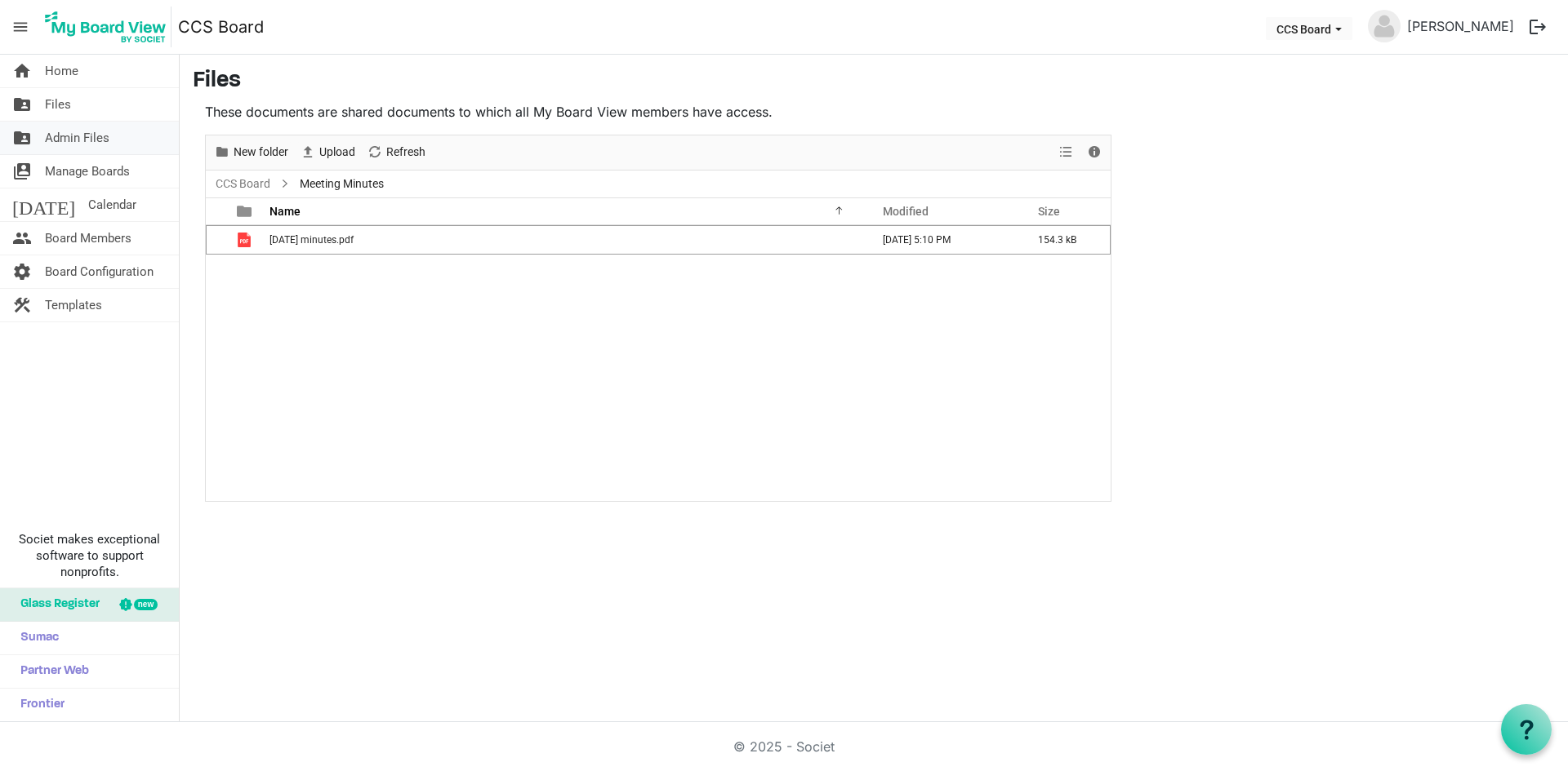
click at [78, 142] on span "Admin Files" at bounding box center [77, 138] width 64 height 33
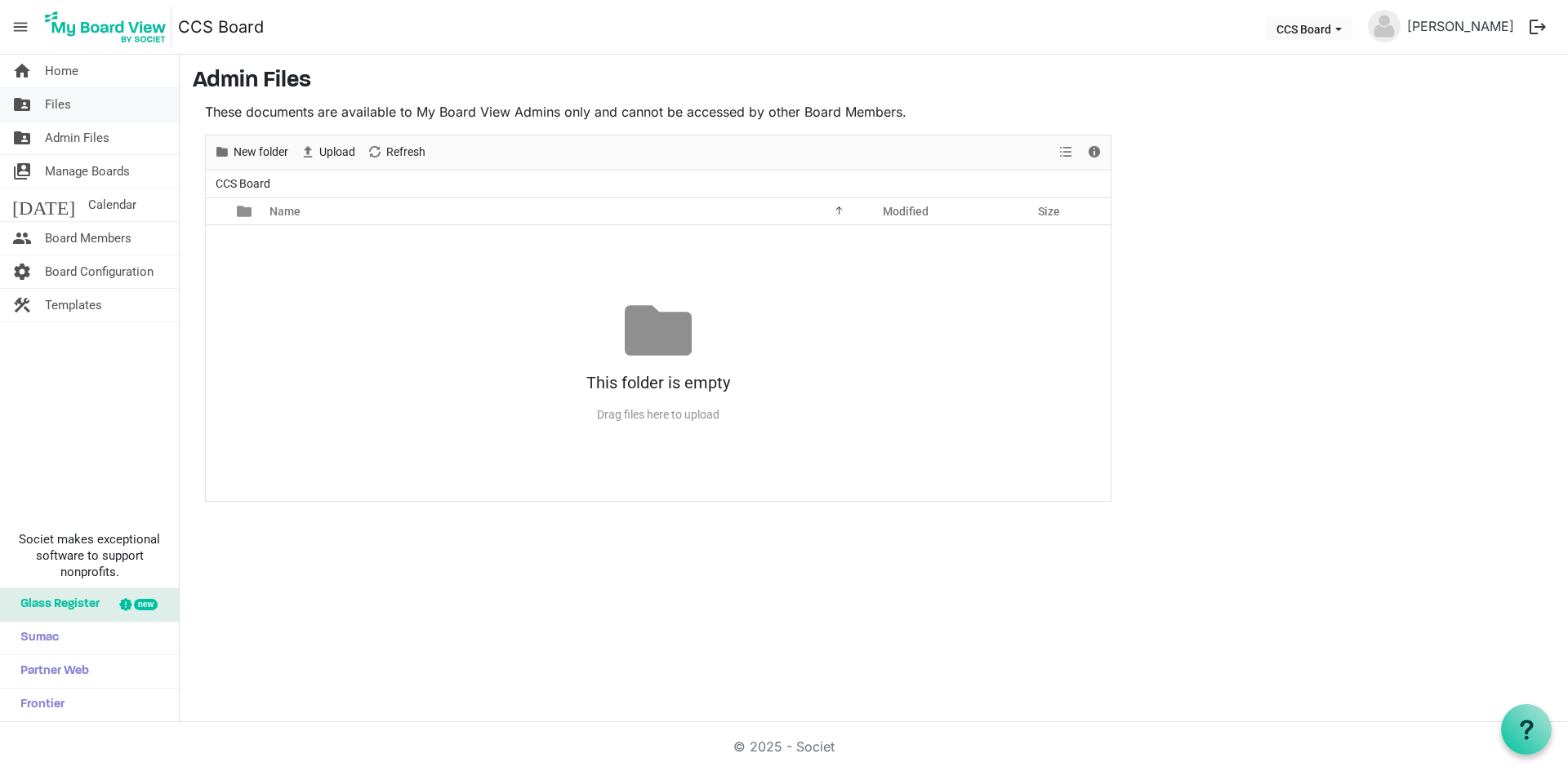
click at [66, 106] on span "Files" at bounding box center [58, 105] width 26 height 33
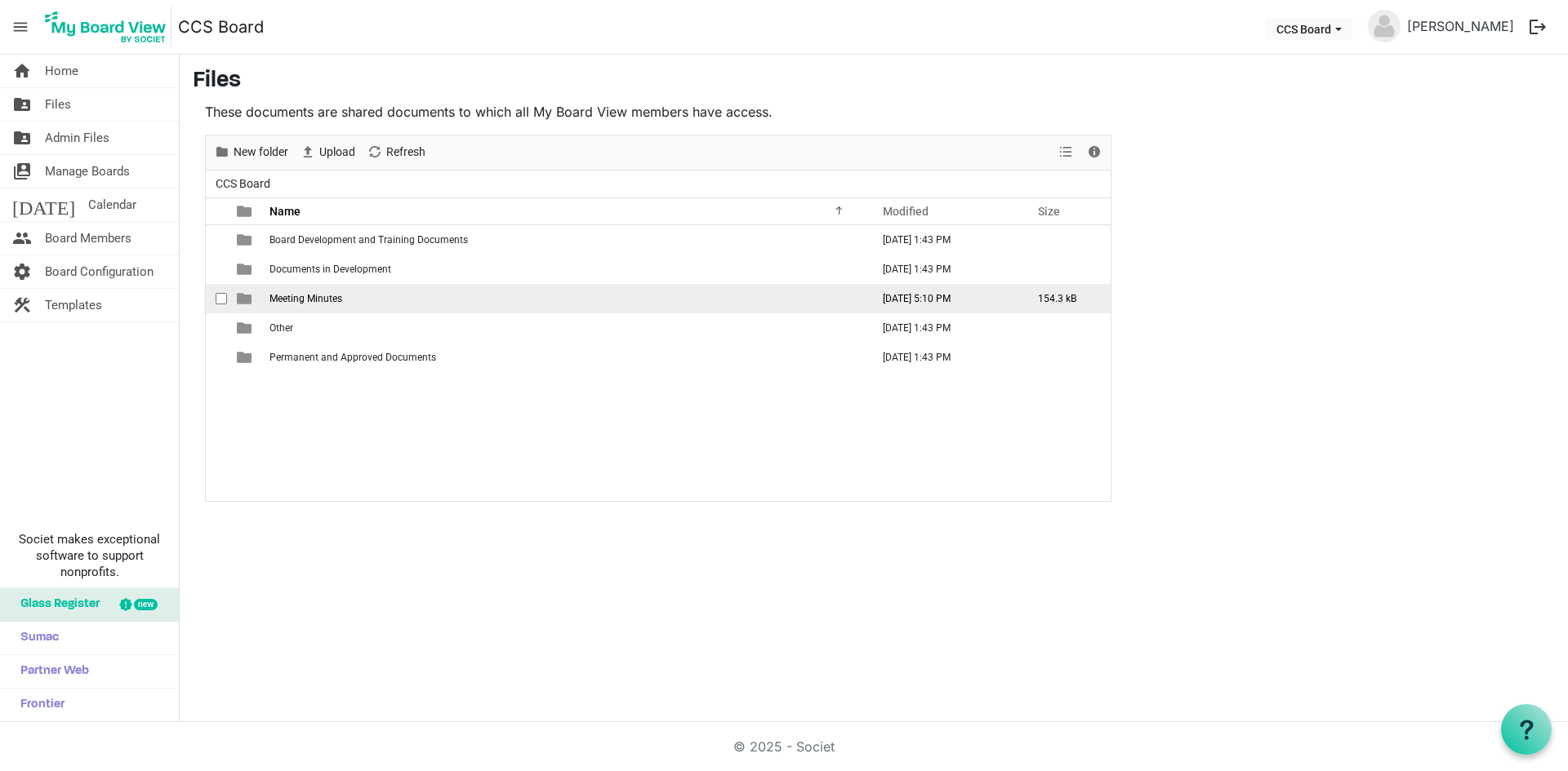
click at [285, 292] on td "Meeting Minutes" at bounding box center [566, 299] width 601 height 30
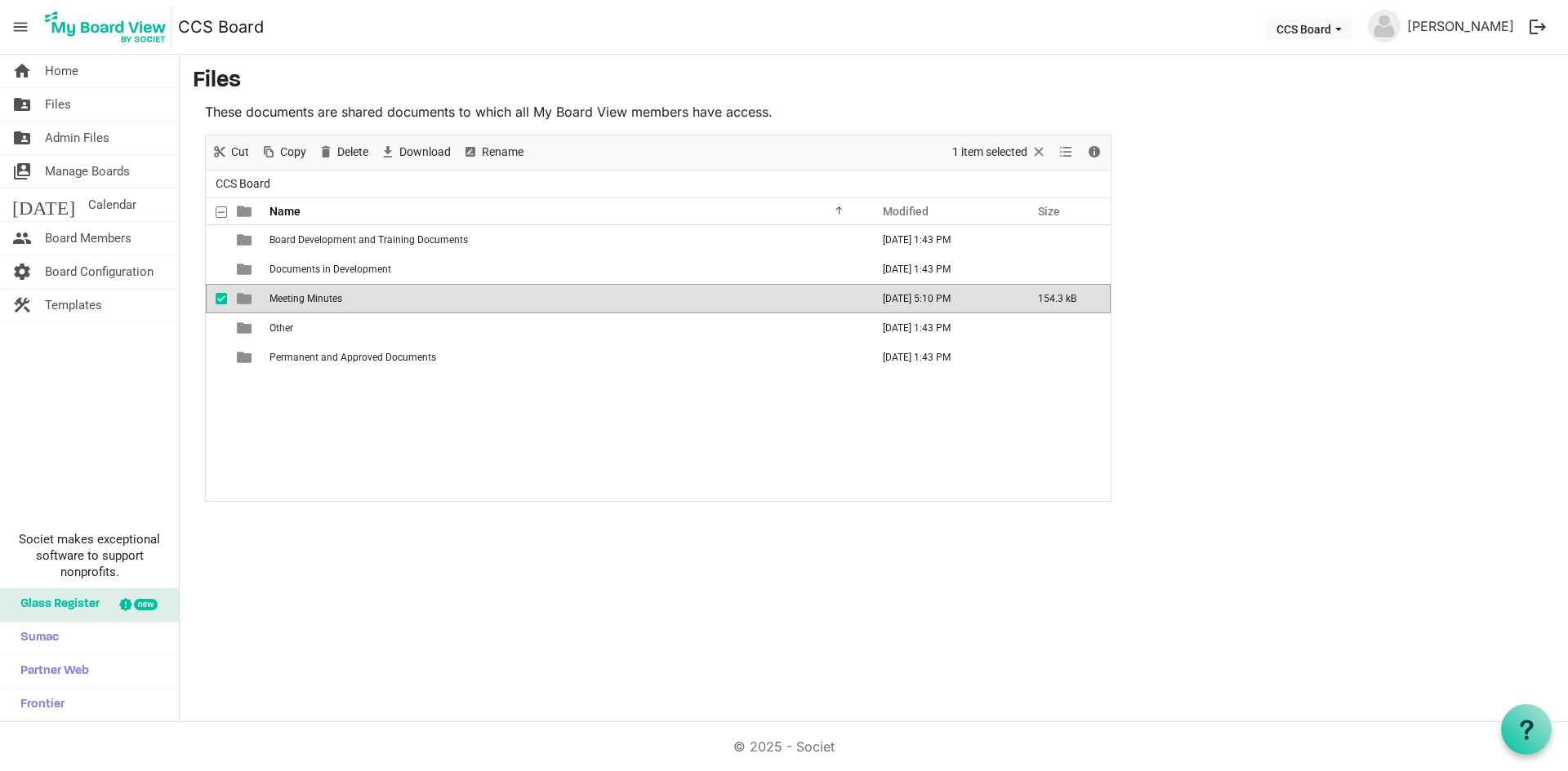
click at [285, 292] on td "Meeting Minutes" at bounding box center [566, 299] width 601 height 30
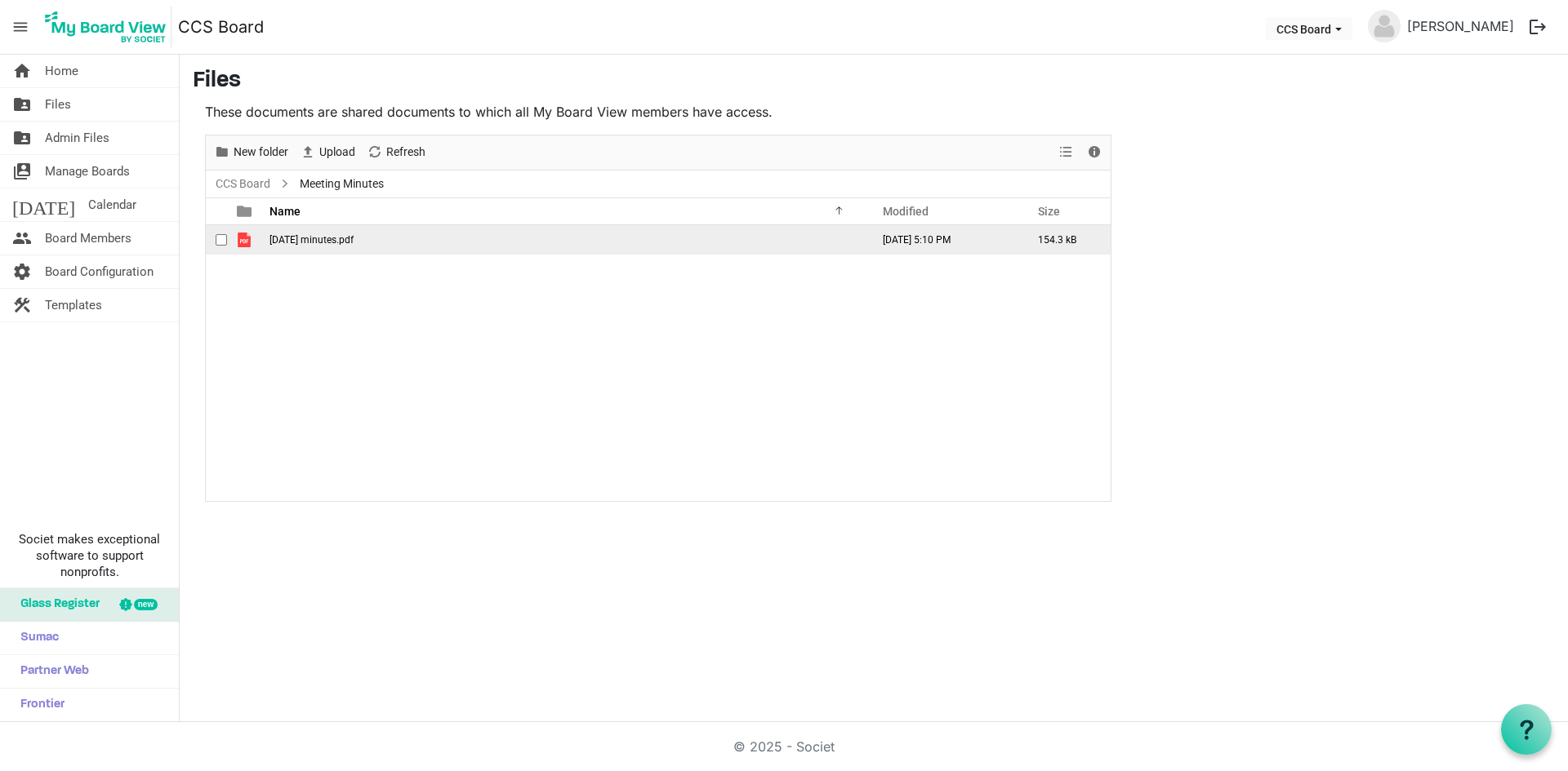
click at [312, 242] on span "April 2024 minutes.pdf" at bounding box center [311, 240] width 84 height 11
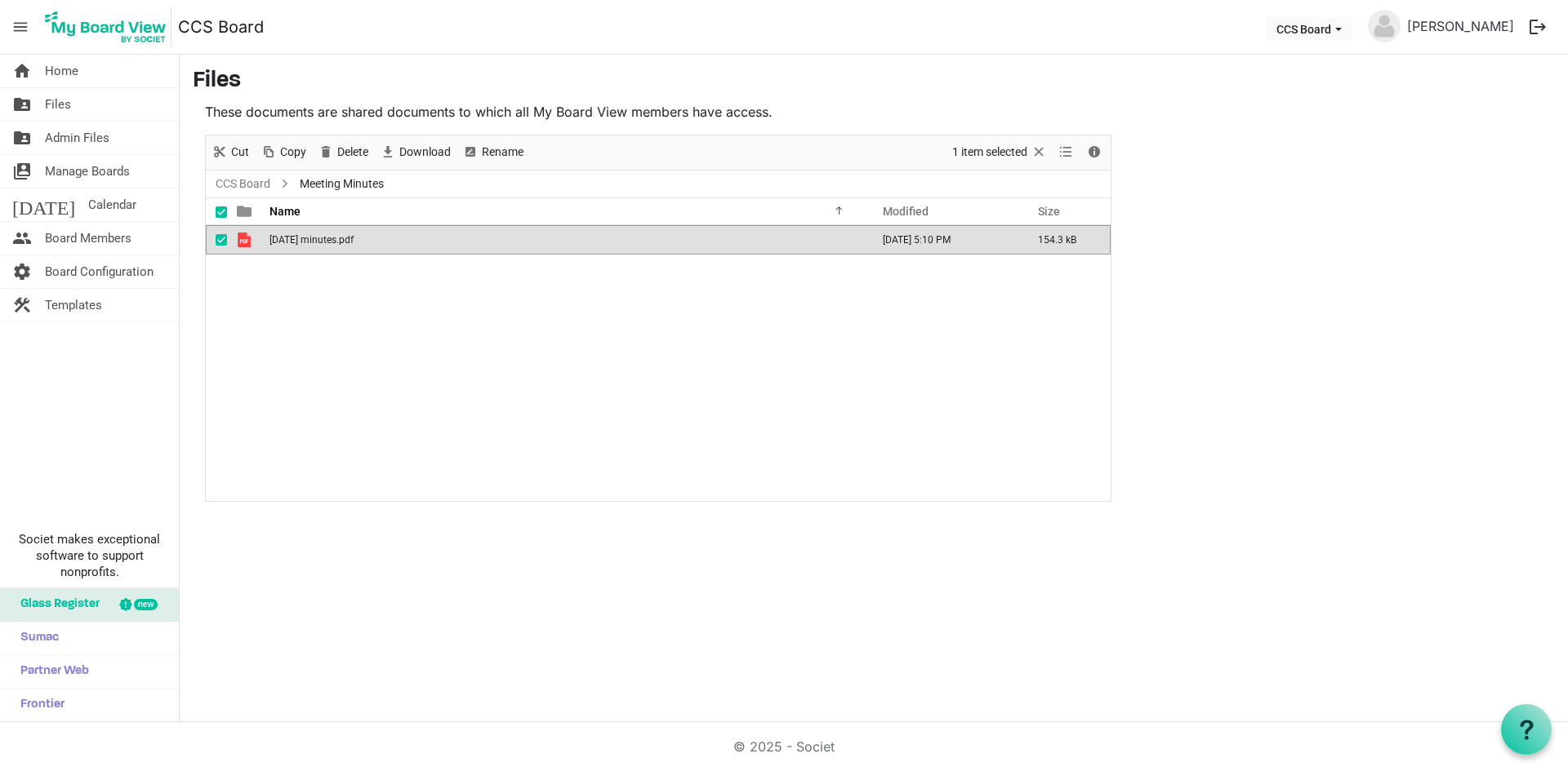
click at [312, 242] on span "April 2024 minutes.pdf" at bounding box center [311, 240] width 84 height 11
click at [63, 269] on span "Board Configuration" at bounding box center [99, 272] width 109 height 33
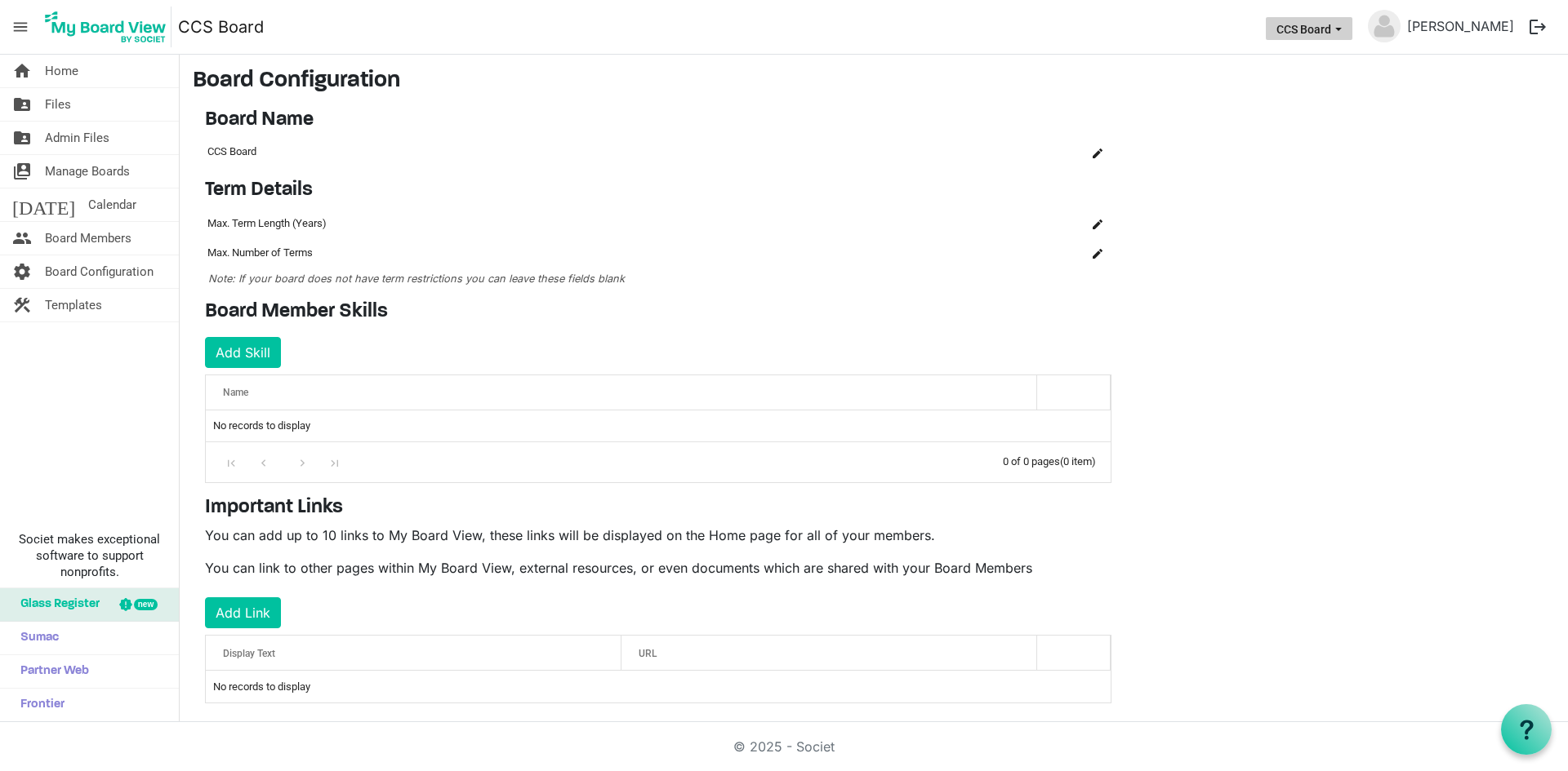
click at [1353, 27] on button "CCS Board" at bounding box center [1309, 29] width 87 height 23
click at [1110, 99] on main "Board Configuration Board Name OK OK Cancel Name board-name-grid_header_table C…" at bounding box center [874, 399] width 1388 height 688
